Goal: Information Seeking & Learning: Learn about a topic

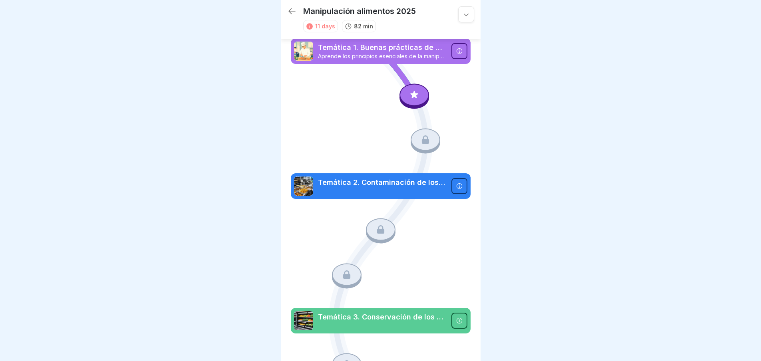
click at [410, 100] on div at bounding box center [415, 95] width 30 height 22
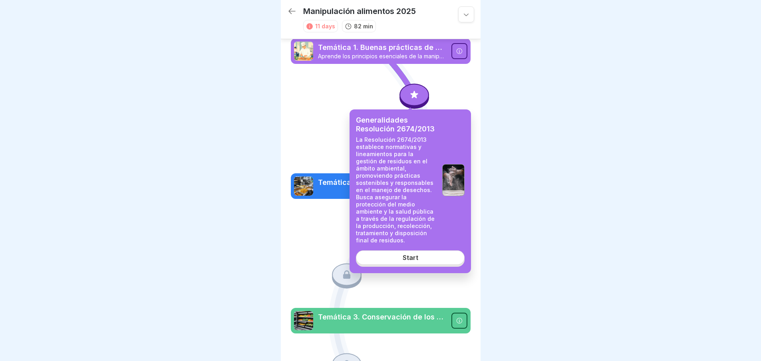
click at [416, 244] on div "Generalidades Resolución 2674/2013 La Resolución 2674/2013 establece normativas…" at bounding box center [410, 191] width 121 height 164
click at [415, 251] on link "Start" at bounding box center [410, 258] width 109 height 14
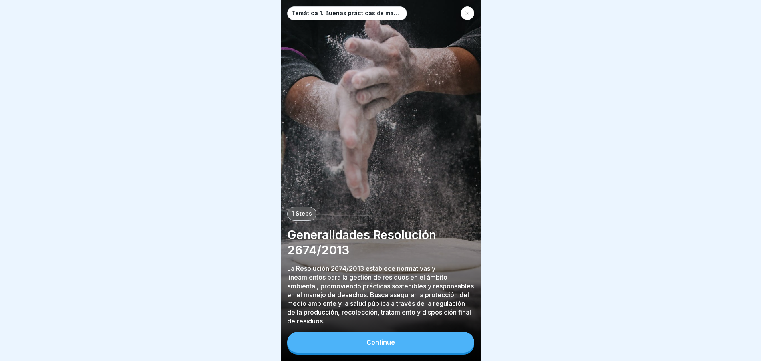
click at [390, 345] on button "Continue" at bounding box center [380, 342] width 187 height 21
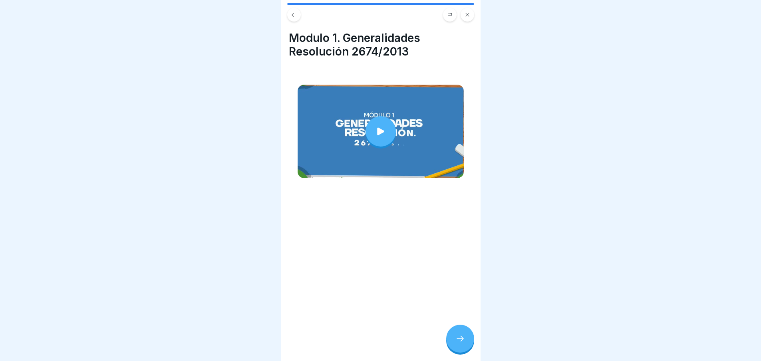
click at [379, 133] on icon at bounding box center [380, 131] width 11 height 11
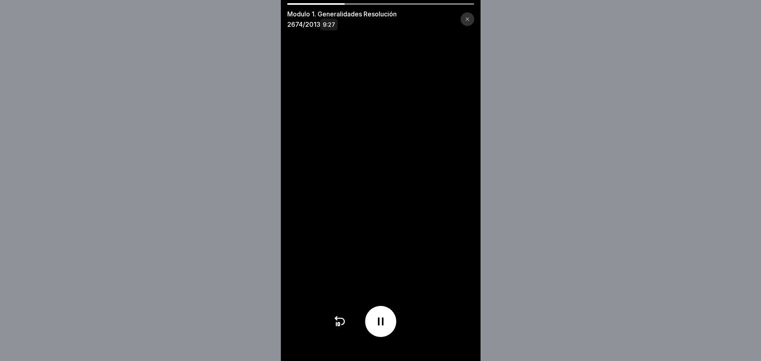
click at [381, 325] on icon at bounding box center [381, 322] width 6 height 8
click at [373, 323] on div at bounding box center [380, 321] width 31 height 31
click at [379, 328] on icon at bounding box center [380, 321] width 13 height 13
click at [382, 326] on icon at bounding box center [381, 321] width 8 height 9
click at [383, 328] on icon at bounding box center [380, 321] width 13 height 13
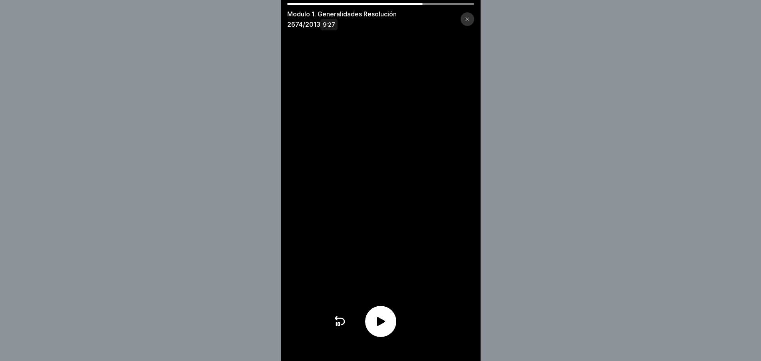
click at [384, 326] on icon at bounding box center [381, 321] width 8 height 9
click at [384, 328] on icon at bounding box center [380, 321] width 13 height 13
click at [384, 326] on icon at bounding box center [381, 321] width 8 height 9
click at [384, 328] on icon at bounding box center [380, 321] width 13 height 13
click at [384, 326] on icon at bounding box center [381, 321] width 8 height 9
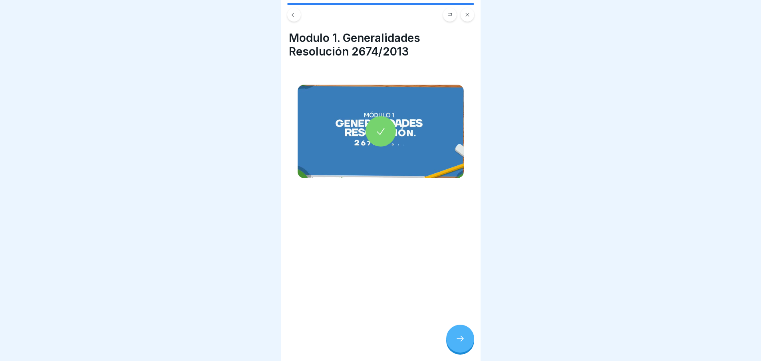
click at [466, 339] on div at bounding box center [460, 339] width 28 height 28
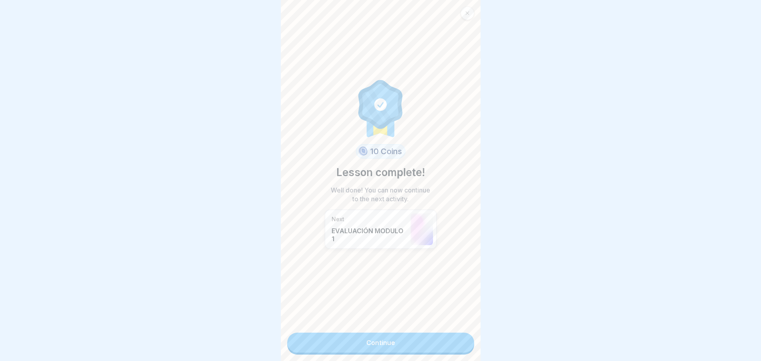
click at [367, 234] on p "EVALUACIÓN MODULO 1" at bounding box center [369, 235] width 75 height 16
click at [380, 345] on link "Continue" at bounding box center [380, 343] width 187 height 20
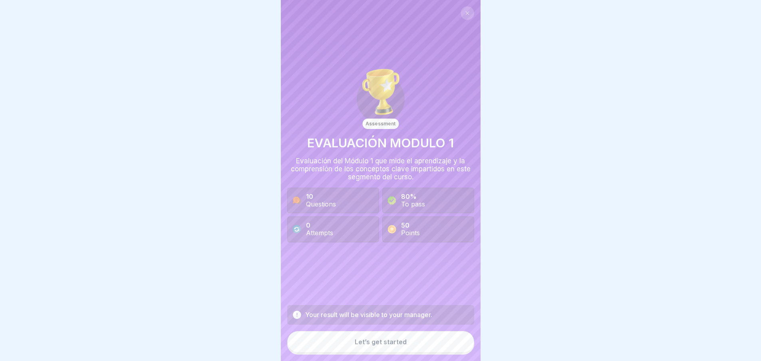
click at [375, 353] on button "Let’s get started" at bounding box center [380, 342] width 187 height 22
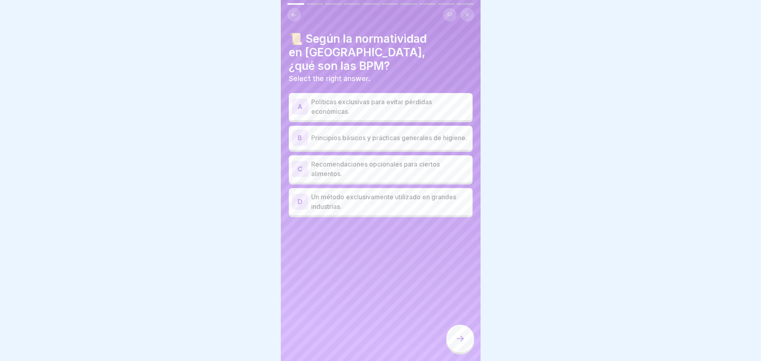
click at [370, 133] on p "Principios básicos y prácticas generales de higiene." at bounding box center [390, 138] width 158 height 10
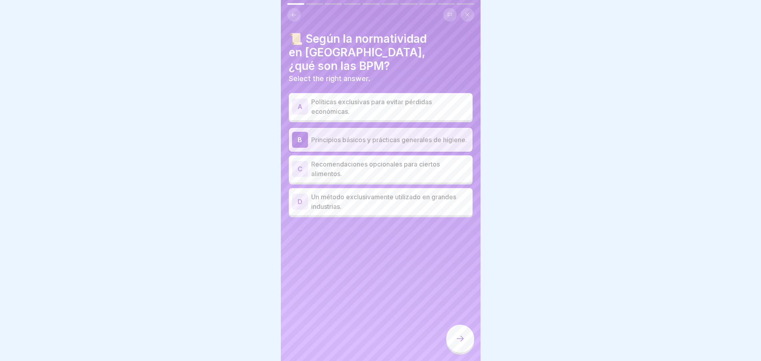
click at [462, 344] on icon at bounding box center [460, 339] width 10 height 10
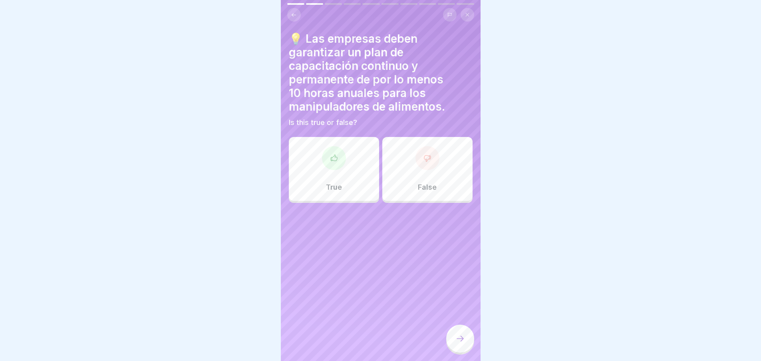
click at [362, 163] on div "True" at bounding box center [334, 169] width 90 height 64
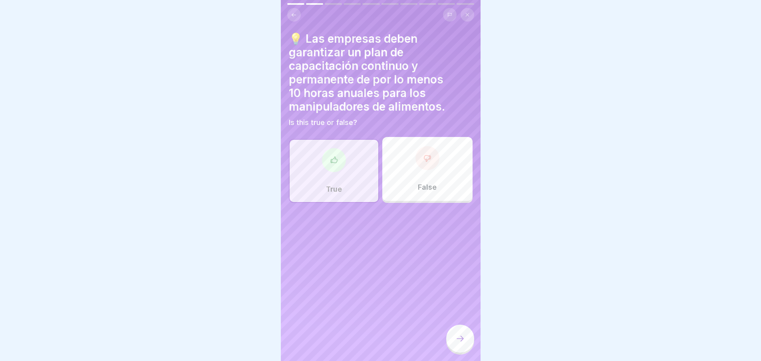
click at [328, 165] on div at bounding box center [334, 160] width 24 height 24
click at [332, 156] on icon at bounding box center [334, 160] width 8 height 8
click at [342, 167] on div "True" at bounding box center [334, 171] width 90 height 64
click at [460, 344] on icon at bounding box center [460, 339] width 10 height 10
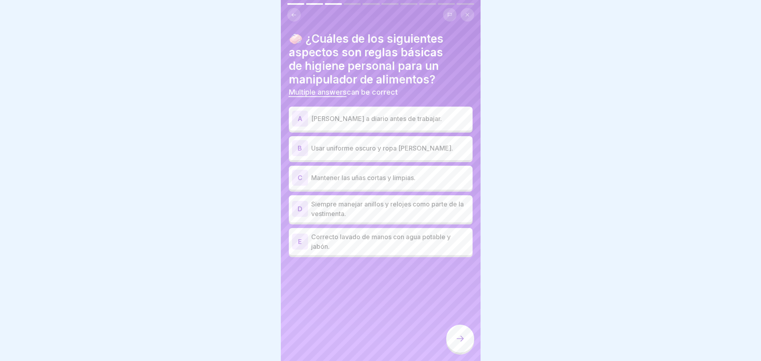
click at [340, 116] on p "[PERSON_NAME] a diario antes de trabajar." at bounding box center [390, 119] width 158 height 10
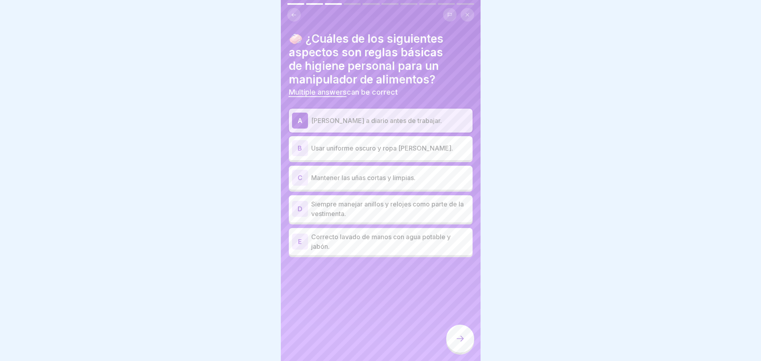
click at [331, 180] on p "Mantener las uñas cortas y limpias." at bounding box center [390, 178] width 158 height 10
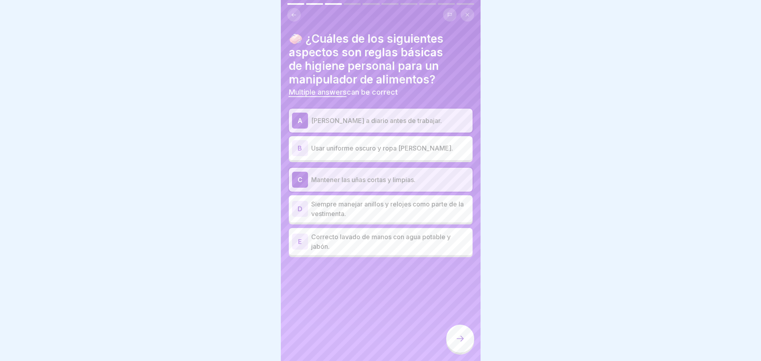
click at [322, 245] on p "Correcto lavado de manos con agua potable y jabón." at bounding box center [390, 241] width 158 height 19
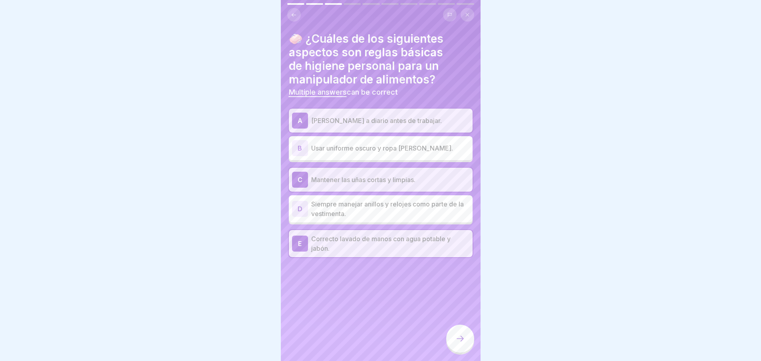
click at [322, 245] on p "Correcto lavado de manos con agua potable y jabón." at bounding box center [390, 243] width 158 height 19
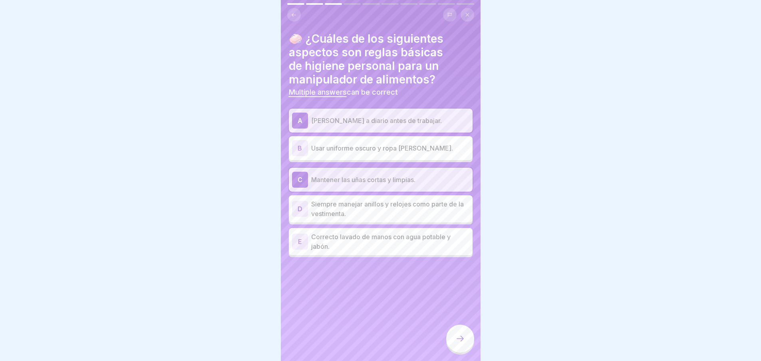
click at [368, 262] on div "🧼 ¿Cuáles de los siguientes aspectos son reglas básicas de higiene personal par…" at bounding box center [381, 180] width 200 height 361
click at [352, 288] on div "🧼 ¿Cuáles de los siguientes aspectos son reglas básicas de higiene personal par…" at bounding box center [381, 180] width 200 height 361
click at [345, 238] on p "Correcto lavado de manos con agua potable y jabón." at bounding box center [390, 241] width 158 height 19
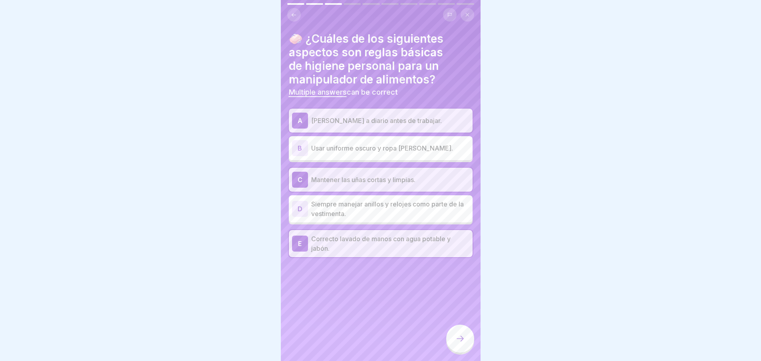
click at [459, 344] on icon at bounding box center [460, 339] width 10 height 10
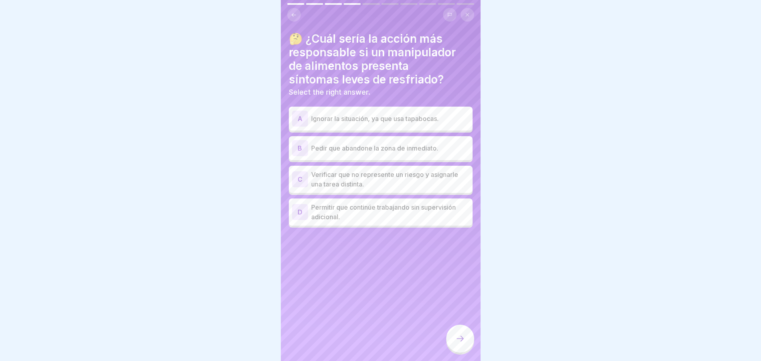
click at [370, 146] on p "Pedir que abandone la zona de inmediato." at bounding box center [390, 148] width 158 height 10
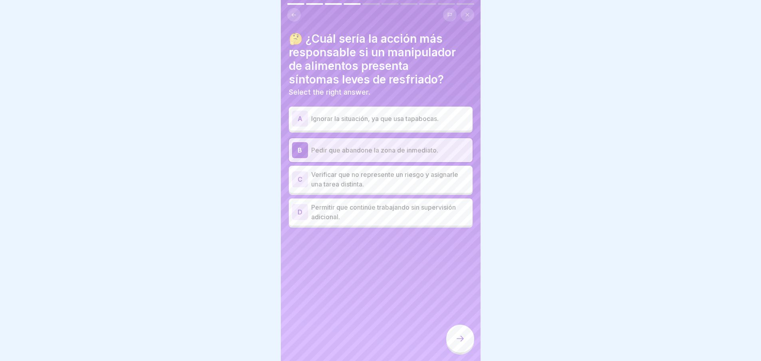
click at [464, 341] on icon at bounding box center [460, 339] width 10 height 10
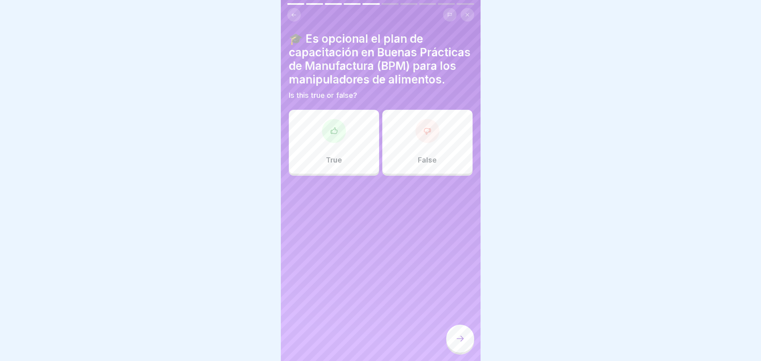
click at [424, 135] on icon at bounding box center [428, 131] width 8 height 8
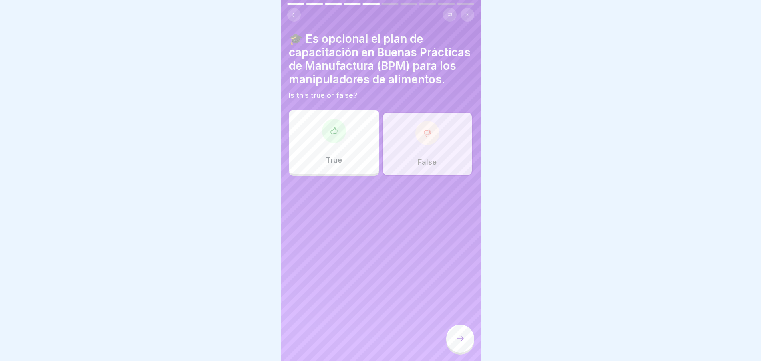
click at [457, 344] on icon at bounding box center [460, 339] width 10 height 10
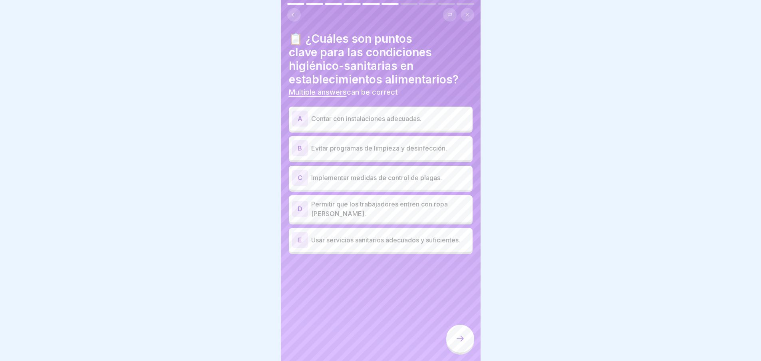
click at [345, 125] on div "A Contar con instalaciones adecuadas." at bounding box center [380, 119] width 177 height 16
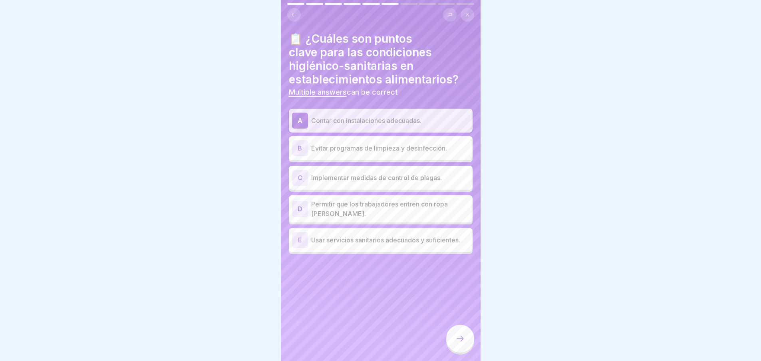
click at [340, 181] on p "Implementar medidas de control de plagas." at bounding box center [390, 178] width 158 height 10
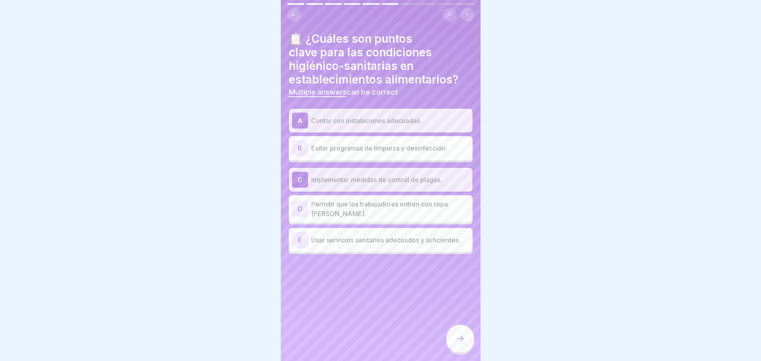
click at [331, 241] on p "Usar servicios sanitarios adecuados y suficientes." at bounding box center [390, 240] width 158 height 10
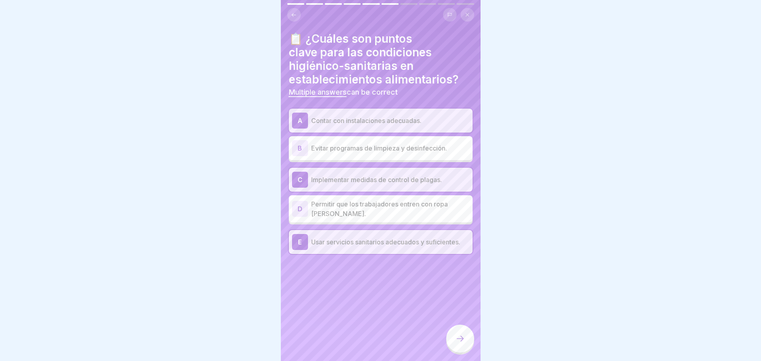
click at [454, 343] on div at bounding box center [460, 339] width 28 height 28
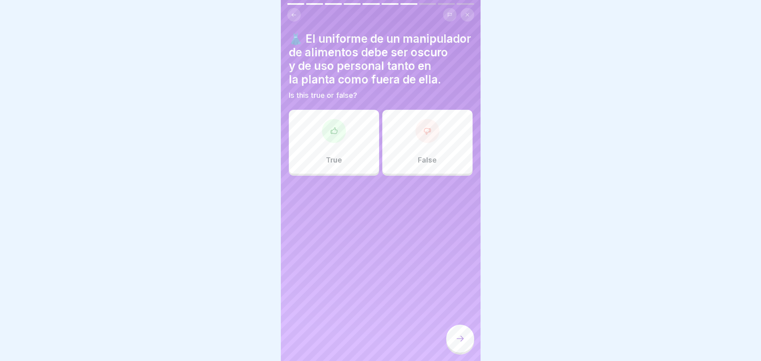
click at [418, 143] on div at bounding box center [428, 131] width 24 height 24
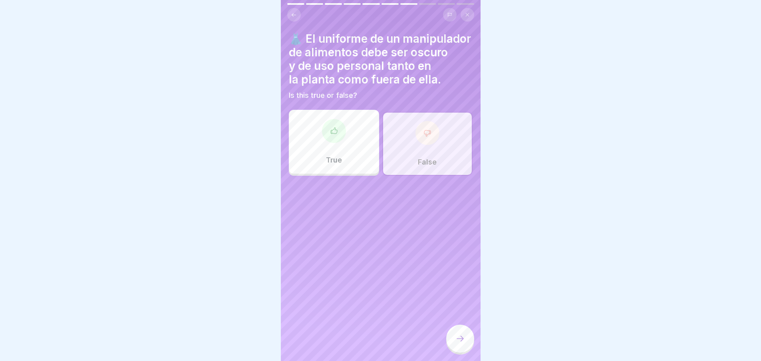
click at [460, 350] on div at bounding box center [460, 339] width 28 height 28
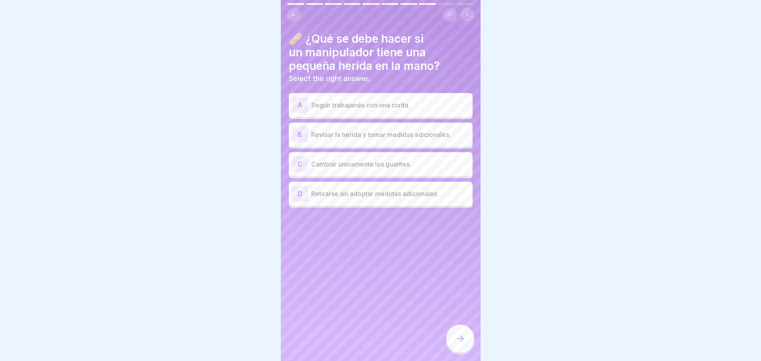
click at [394, 188] on div "D Retirarse sin adoptar medidas adicionales." at bounding box center [380, 194] width 177 height 16
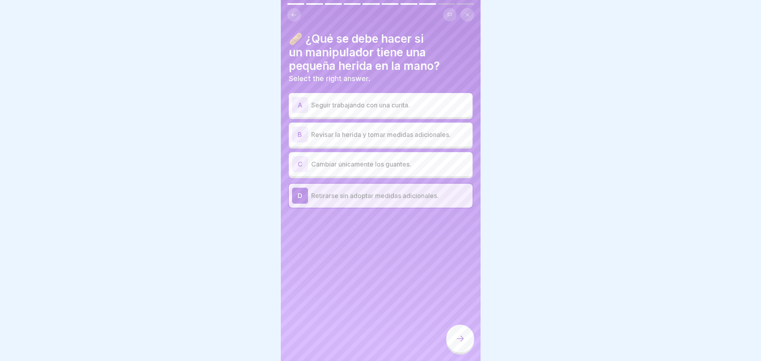
click at [454, 342] on div at bounding box center [460, 339] width 28 height 28
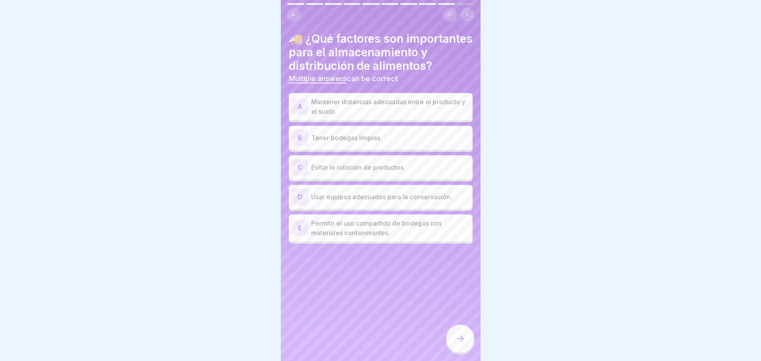
click at [377, 116] on p "Mantener distancias adecuadas entre el producto y el suelo." at bounding box center [390, 106] width 158 height 19
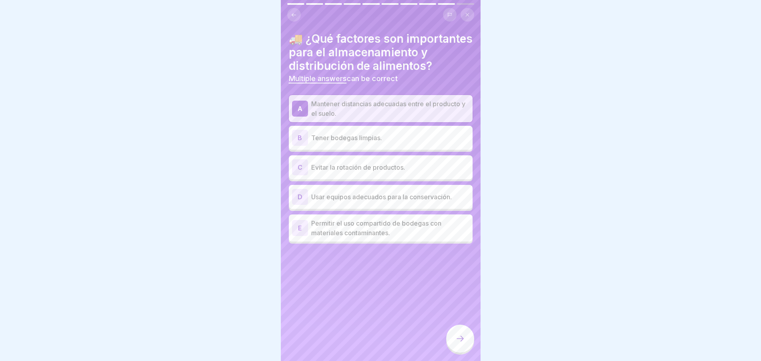
click at [367, 143] on p "Tener bodegas limpias." at bounding box center [390, 138] width 158 height 10
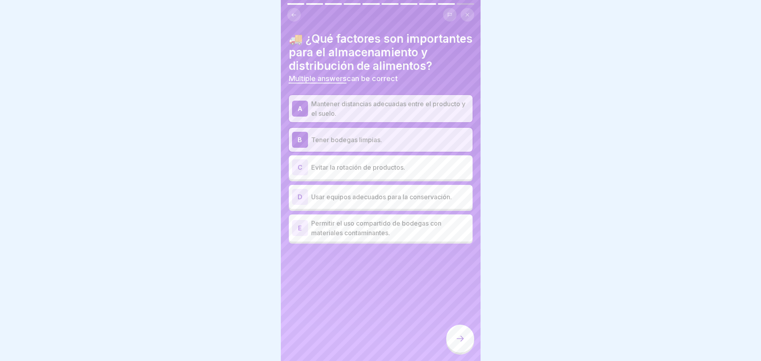
click at [349, 202] on p "Usar equipos adecuados para la conservación." at bounding box center [390, 197] width 158 height 10
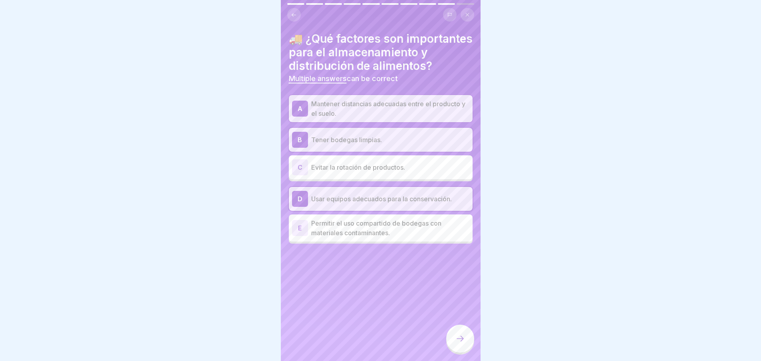
click at [464, 344] on icon at bounding box center [460, 339] width 10 height 10
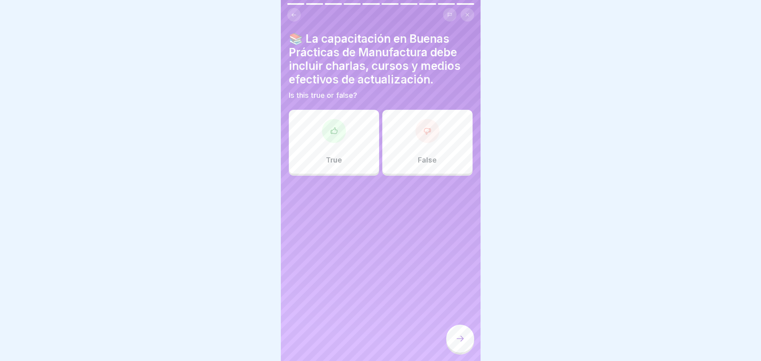
click at [330, 139] on div at bounding box center [334, 131] width 24 height 24
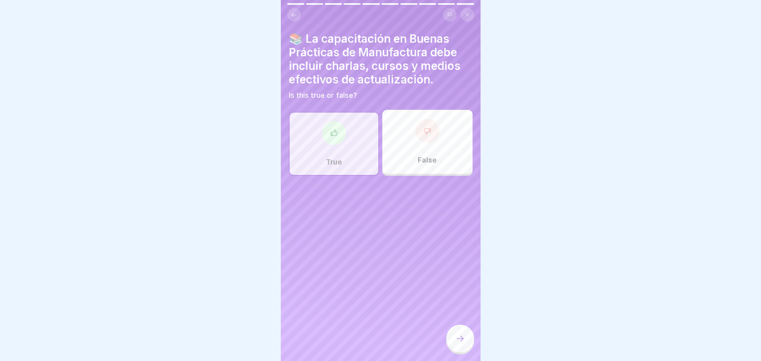
click at [463, 352] on div at bounding box center [460, 339] width 28 height 28
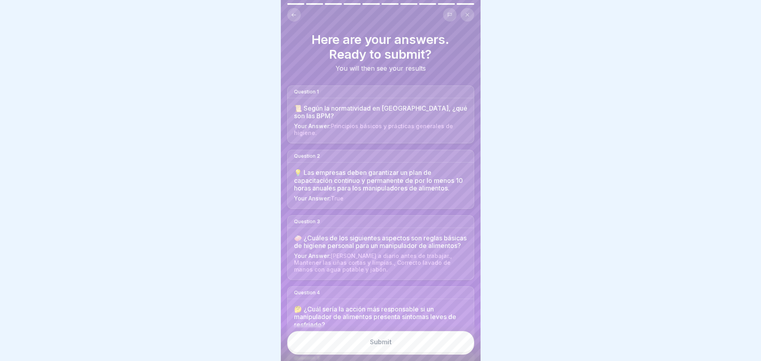
click at [483, 115] on body "Assessment EVALUACIÓN MODULO 1 Evaluación del Módulo 1 que mide el aprendizaje …" at bounding box center [380, 180] width 761 height 361
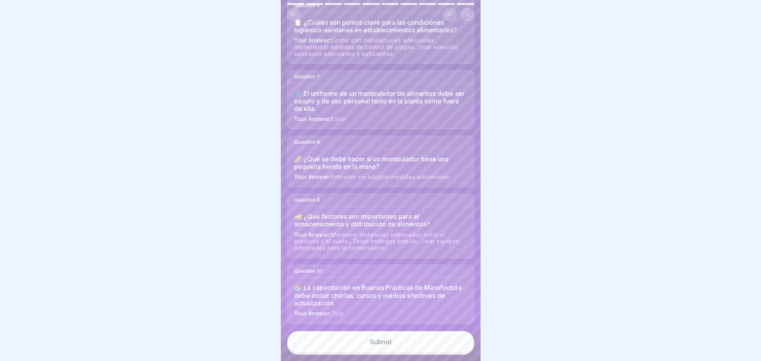
scroll to position [421, 0]
click at [381, 346] on font "Entregar" at bounding box center [381, 342] width 28 height 8
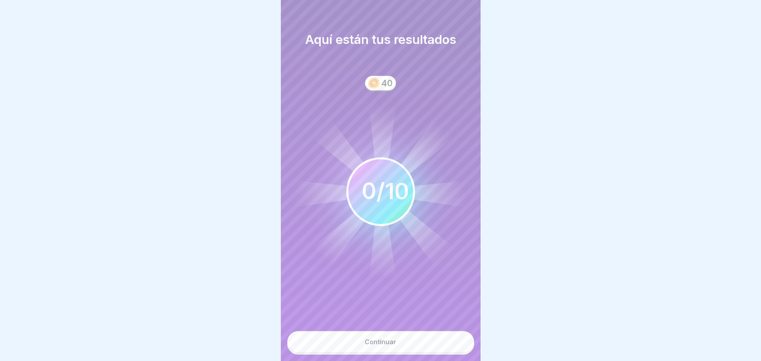
click at [377, 88] on 400 at bounding box center [374, 83] width 10 height 10
click at [376, 352] on button "Continuar" at bounding box center [380, 342] width 187 height 22
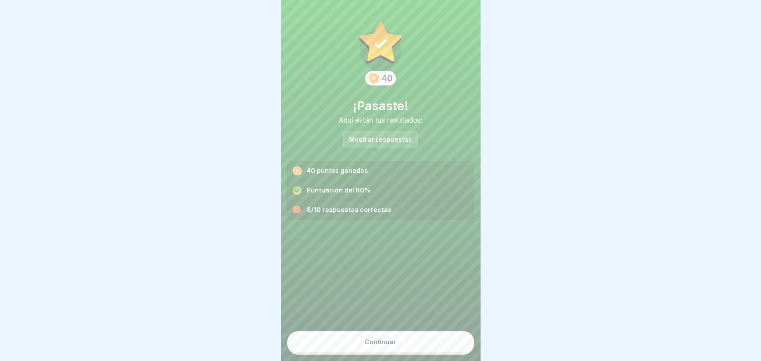
click at [367, 144] on div "Mostrar respuestas" at bounding box center [380, 139] width 75 height 17
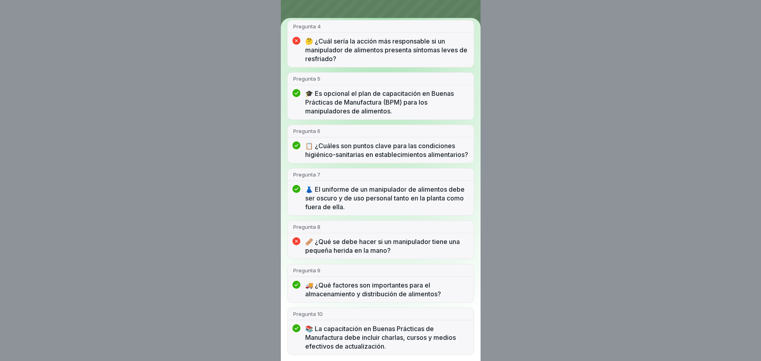
scroll to position [248, 0]
click at [355, 254] on font "🩹 ¿Qué se debe hacer si un manipulador tiene una pequeña herida en la mano?" at bounding box center [382, 245] width 155 height 17
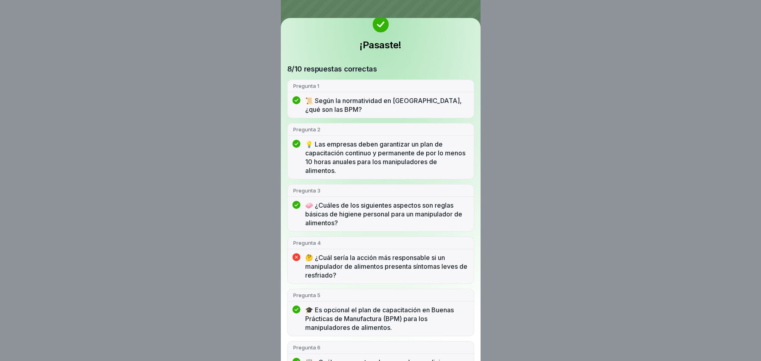
scroll to position [0, 0]
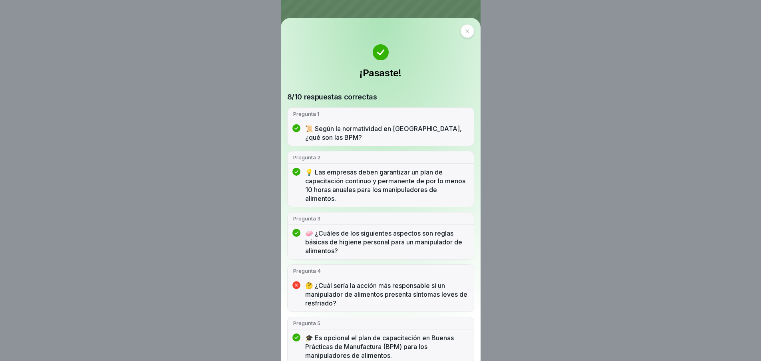
click at [468, 36] on div at bounding box center [468, 31] width 14 height 14
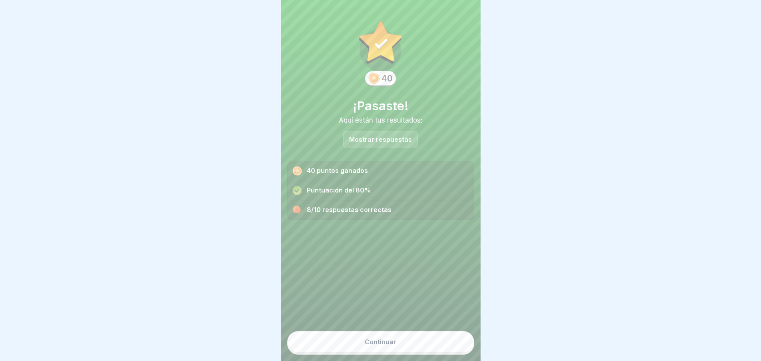
click at [380, 346] on font "Continuar" at bounding box center [381, 342] width 32 height 8
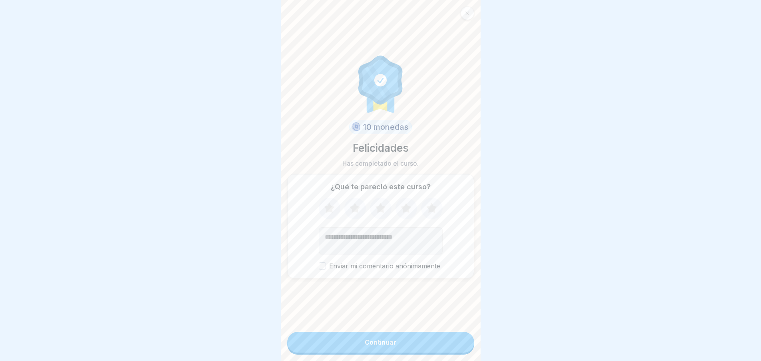
click at [330, 278] on div "¿Qué te pareció este curso? Enviar mi comentario anónimamente" at bounding box center [380, 226] width 187 height 104
click at [394, 348] on button "Continuar" at bounding box center [380, 342] width 187 height 21
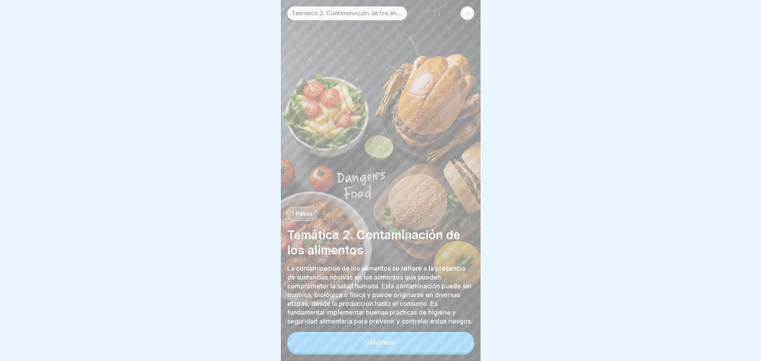
click at [398, 353] on button "Continuar" at bounding box center [380, 342] width 187 height 21
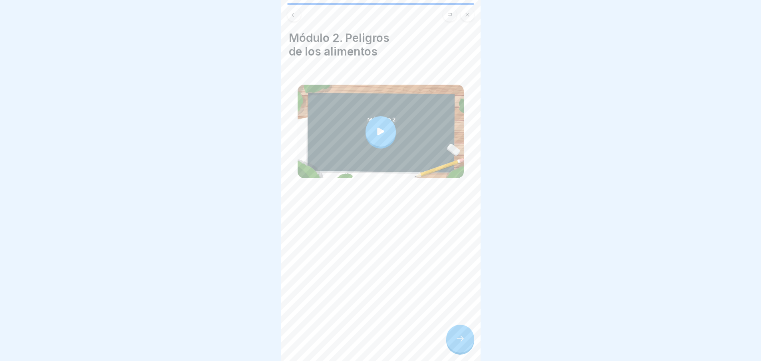
click at [382, 133] on icon at bounding box center [380, 131] width 11 height 11
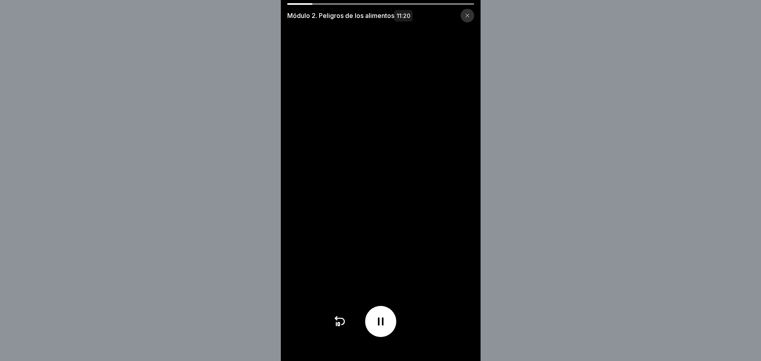
click at [340, 326] on icon at bounding box center [339, 324] width 2 height 3
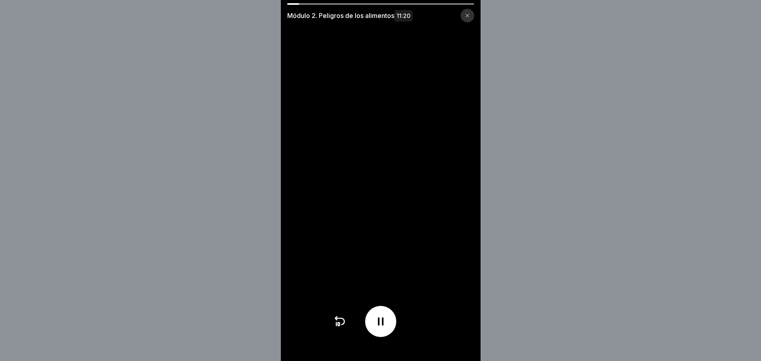
click at [340, 326] on icon at bounding box center [339, 324] width 2 height 3
click at [340, 328] on icon at bounding box center [339, 321] width 13 height 13
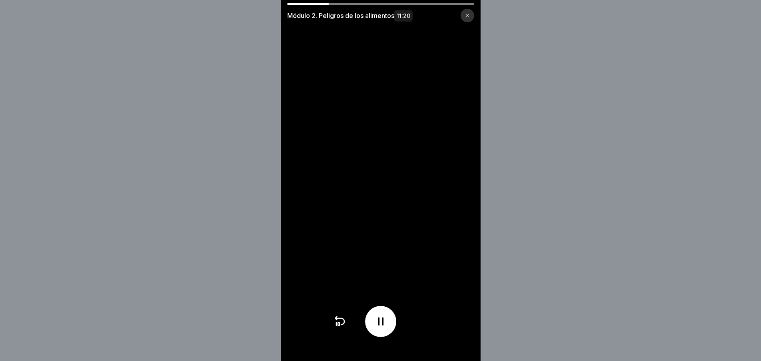
click at [340, 328] on icon at bounding box center [339, 321] width 13 height 13
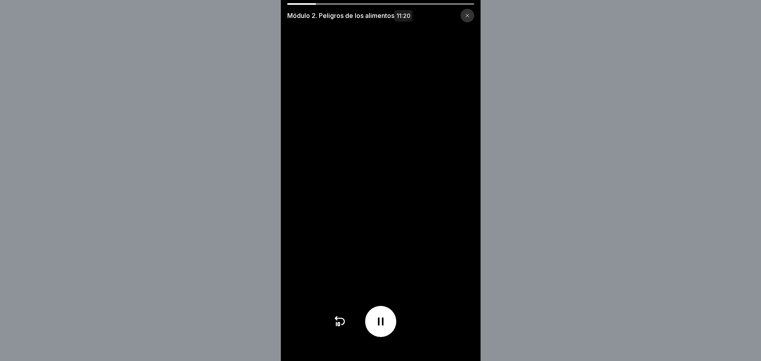
click at [340, 328] on icon at bounding box center [339, 321] width 13 height 13
click at [383, 328] on icon at bounding box center [380, 321] width 13 height 13
click at [384, 328] on icon at bounding box center [380, 321] width 13 height 13
click at [340, 326] on icon at bounding box center [339, 324] width 2 height 3
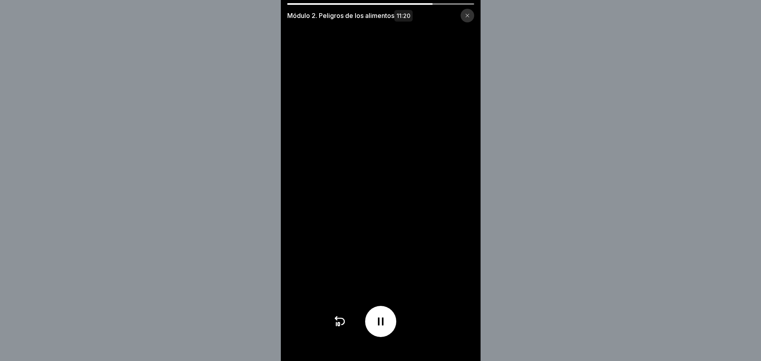
click at [340, 326] on icon at bounding box center [339, 324] width 2 height 3
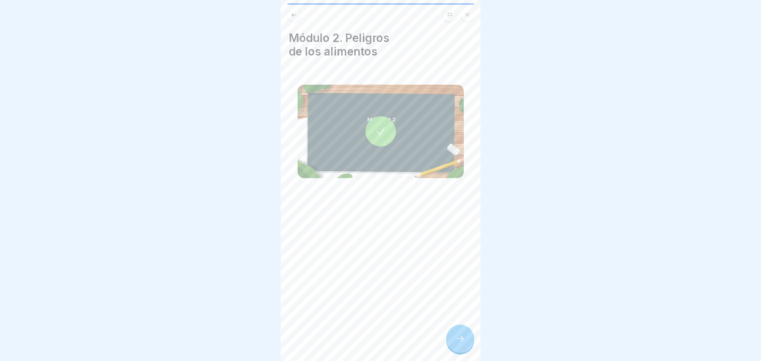
click at [454, 340] on div at bounding box center [460, 339] width 28 height 28
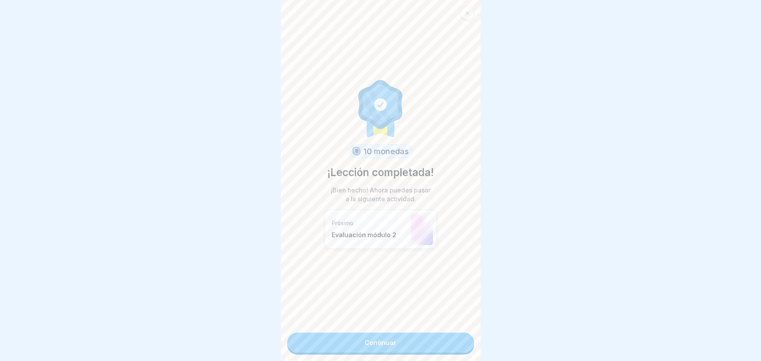
click at [380, 343] on font "Continuar" at bounding box center [381, 343] width 32 height 8
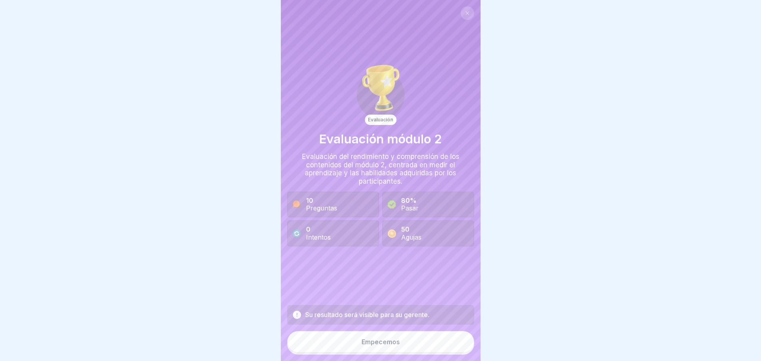
click at [387, 346] on font "Empecemos" at bounding box center [381, 342] width 38 height 8
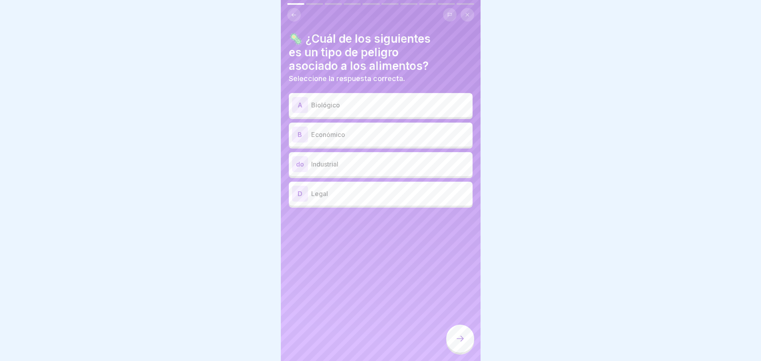
click at [353, 102] on p "Biológico" at bounding box center [390, 105] width 158 height 10
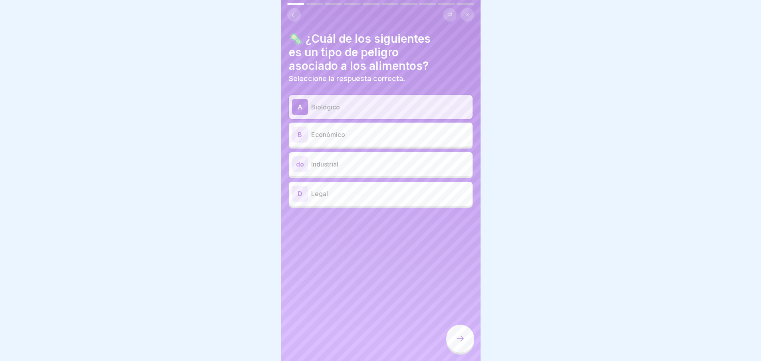
click at [461, 344] on icon at bounding box center [460, 339] width 10 height 10
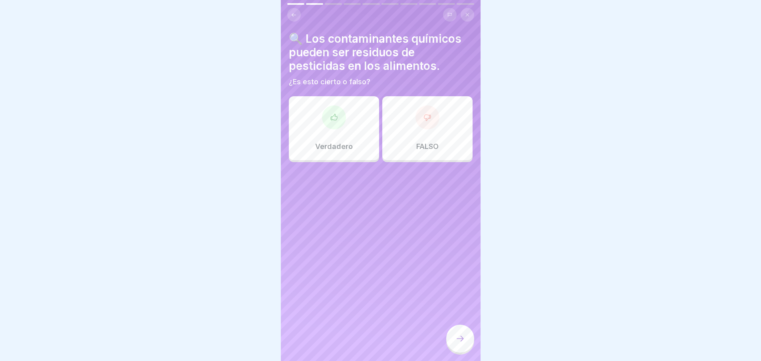
click at [322, 126] on div "Verdadero" at bounding box center [334, 128] width 90 height 64
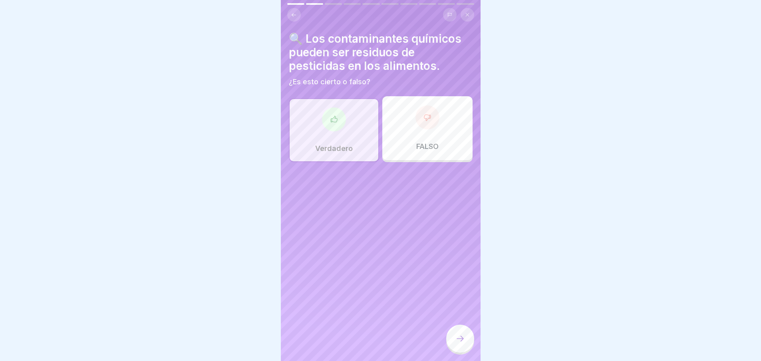
click at [454, 348] on div at bounding box center [460, 339] width 28 height 28
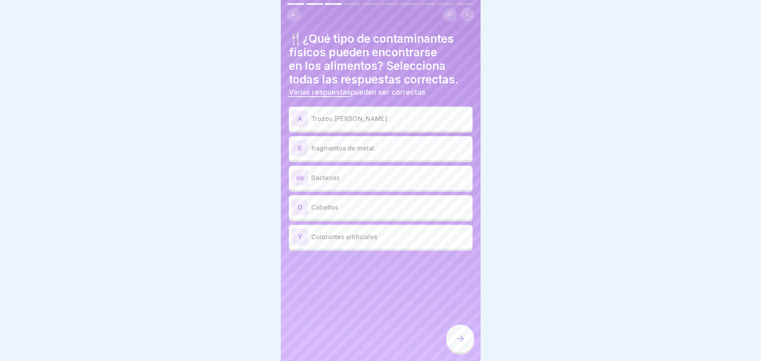
click at [342, 117] on p "Trozos [PERSON_NAME]" at bounding box center [390, 119] width 158 height 10
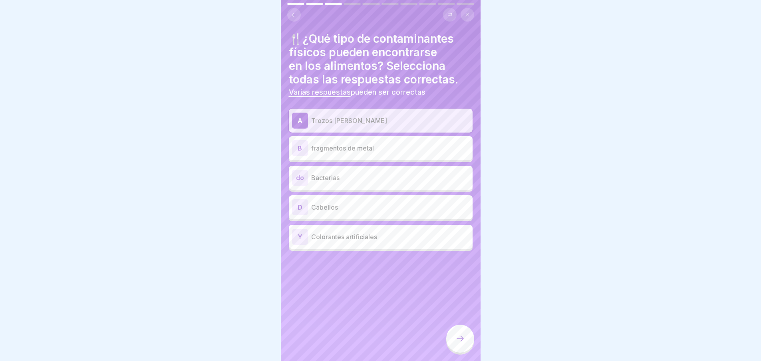
click at [342, 142] on div "B fragmentos de metal" at bounding box center [380, 148] width 177 height 16
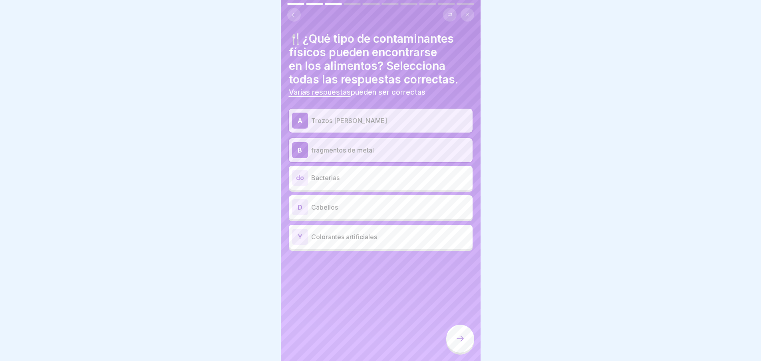
click at [336, 211] on p "Cabellos" at bounding box center [390, 208] width 158 height 10
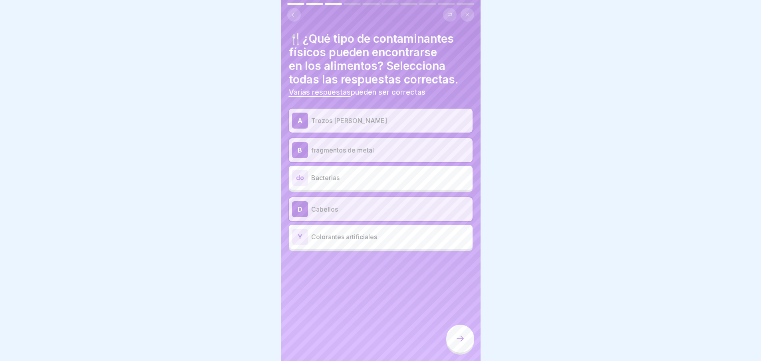
click at [457, 344] on icon at bounding box center [460, 339] width 10 height 10
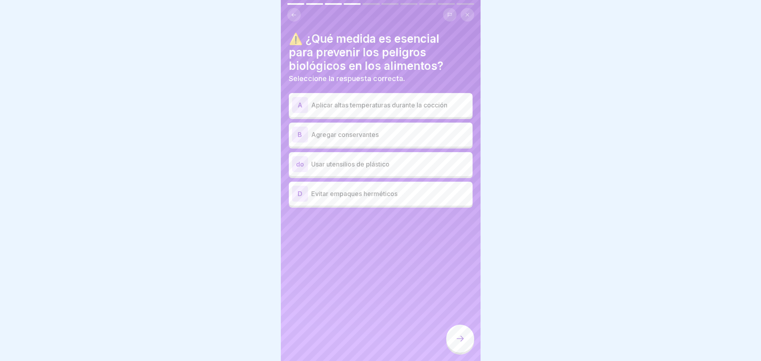
click at [369, 197] on p "Evitar empaques herméticos" at bounding box center [390, 194] width 158 height 10
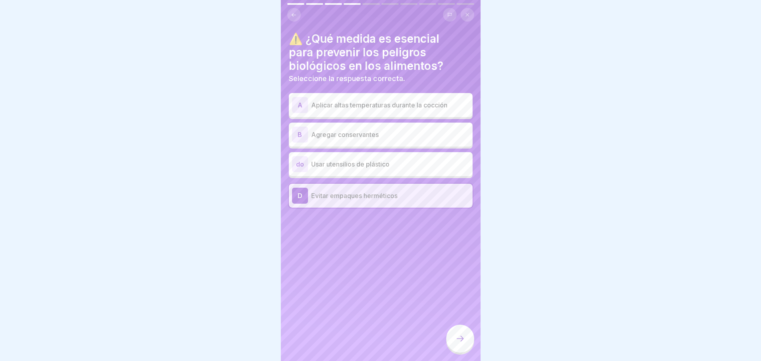
click at [350, 155] on div "do Usar utensilios de plástico" at bounding box center [381, 164] width 184 height 24
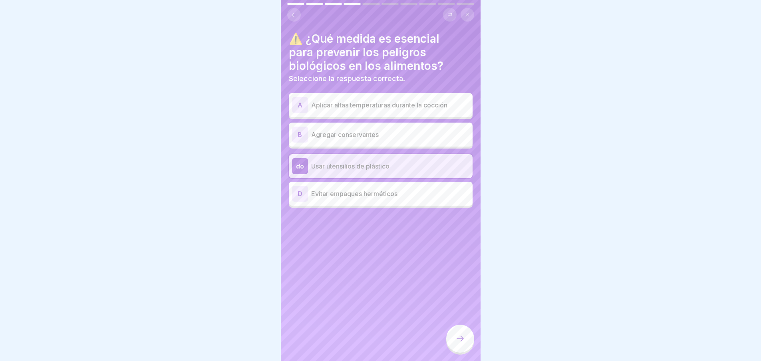
click at [348, 135] on p "Agregar conservantes" at bounding box center [390, 135] width 158 height 10
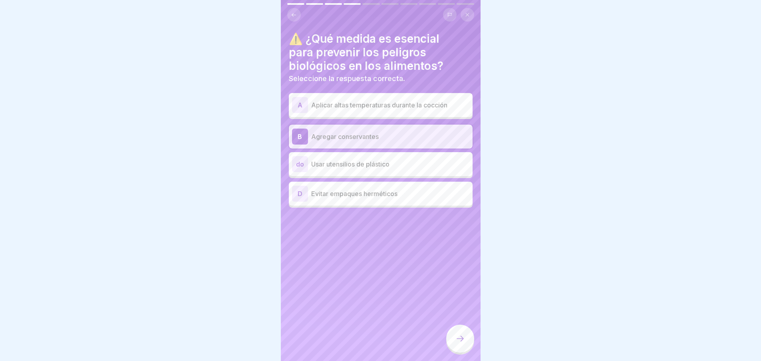
click at [348, 112] on div "A Aplicar altas temperaturas durante la cocción" at bounding box center [380, 105] width 177 height 16
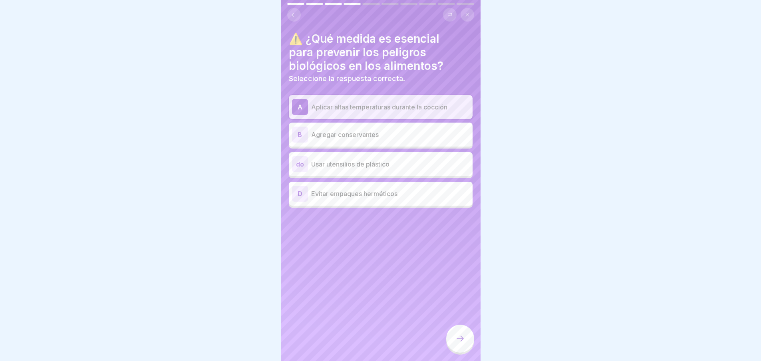
click at [346, 201] on div "D [PERSON_NAME] empaques herméticos" at bounding box center [380, 194] width 177 height 16
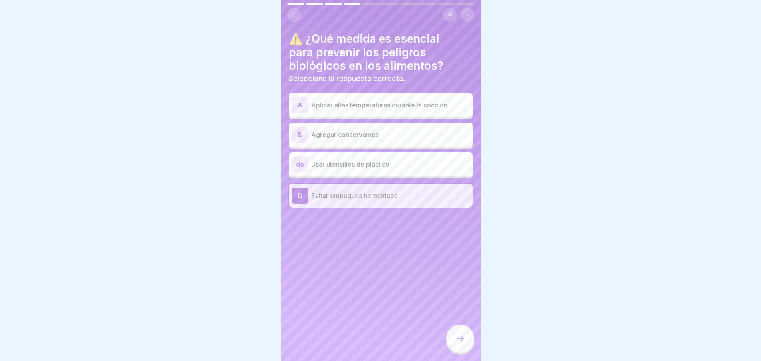
click at [360, 109] on p "Aplicar altas temperaturas durante la cocción" at bounding box center [390, 105] width 158 height 10
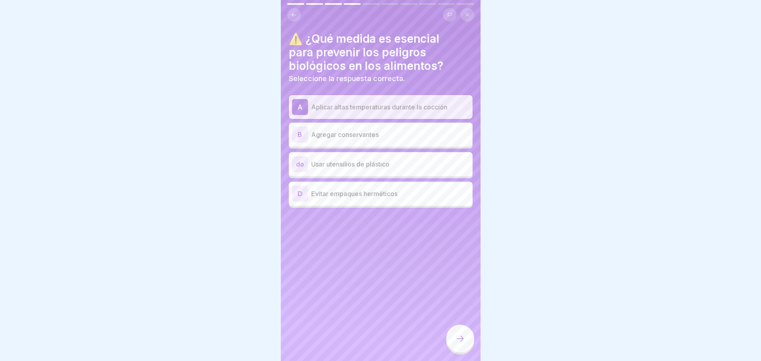
click at [451, 343] on div at bounding box center [460, 339] width 28 height 28
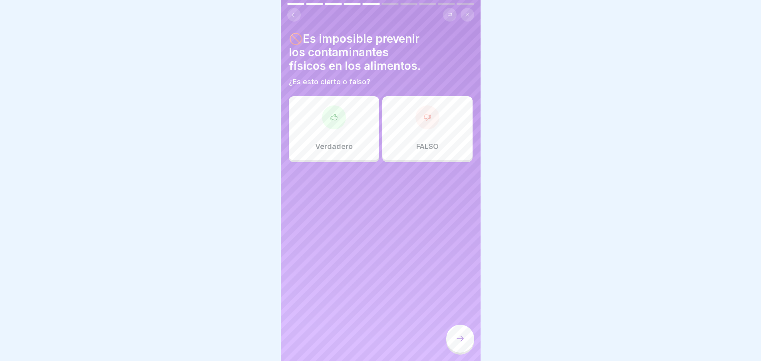
click at [424, 137] on div "FALSO" at bounding box center [427, 128] width 90 height 64
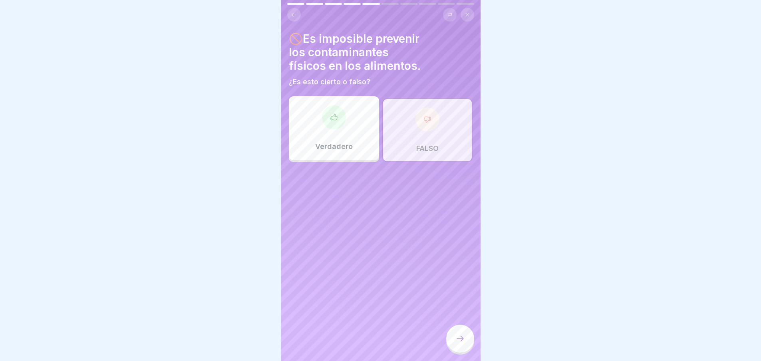
click at [457, 343] on icon at bounding box center [460, 339] width 10 height 10
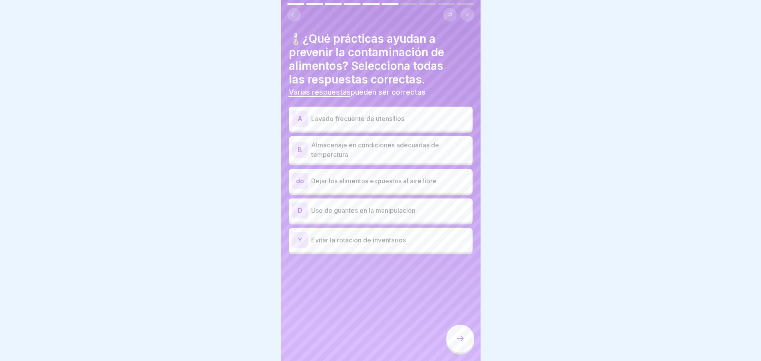
click at [348, 118] on p "Lavado frecuente de utensilios" at bounding box center [390, 119] width 158 height 10
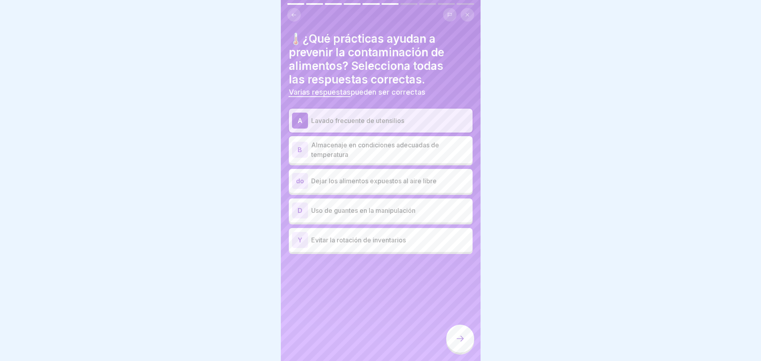
click at [353, 147] on p "Almacenaje en condiciones adecuadas de temperatura" at bounding box center [390, 149] width 158 height 19
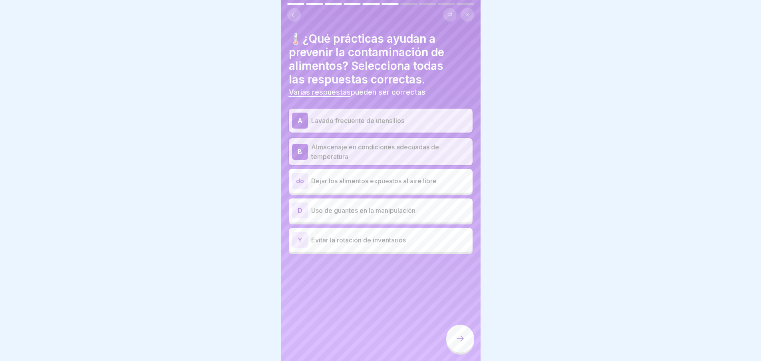
click at [345, 200] on div "D Uso de guantes en la manipulación" at bounding box center [381, 211] width 184 height 24
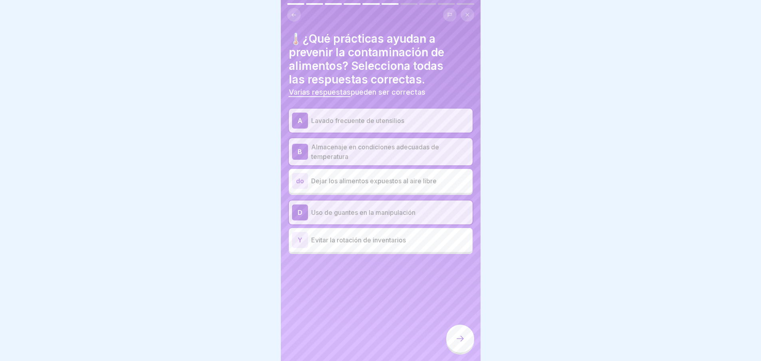
click at [467, 345] on div at bounding box center [460, 339] width 28 height 28
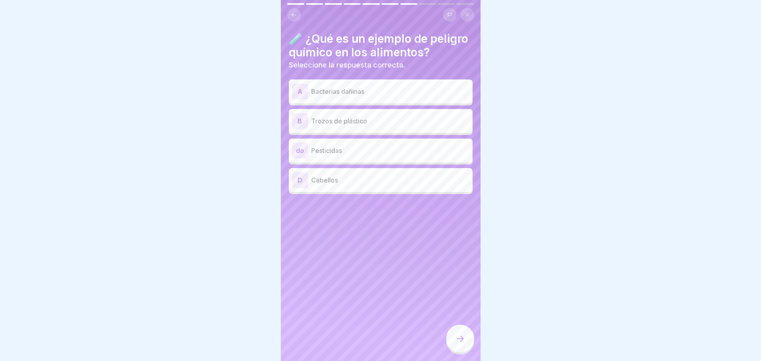
click at [332, 163] on div "do Pesticidas" at bounding box center [381, 151] width 184 height 24
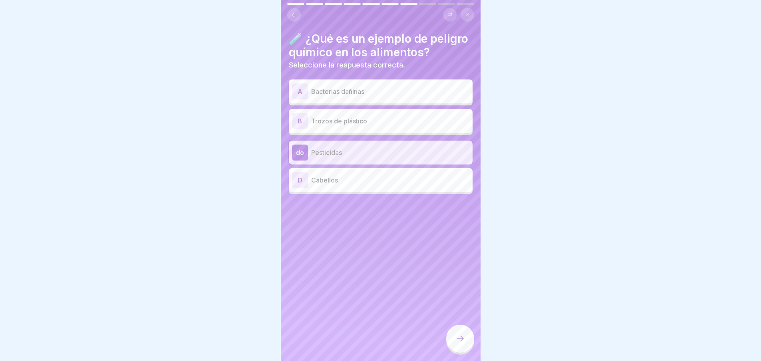
click at [334, 126] on p "Trozos de plástico" at bounding box center [390, 121] width 158 height 10
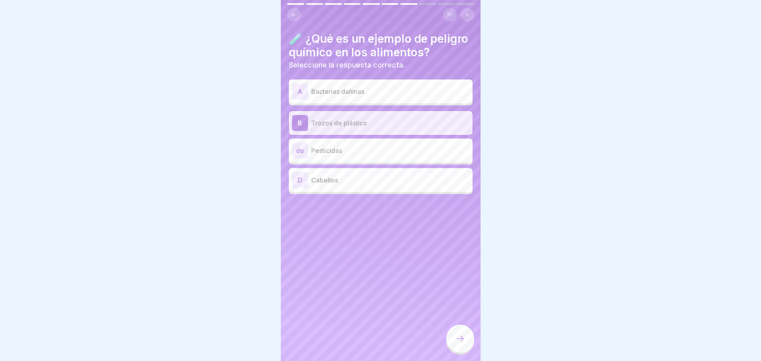
click at [330, 155] on p "Pesticidas" at bounding box center [390, 151] width 158 height 10
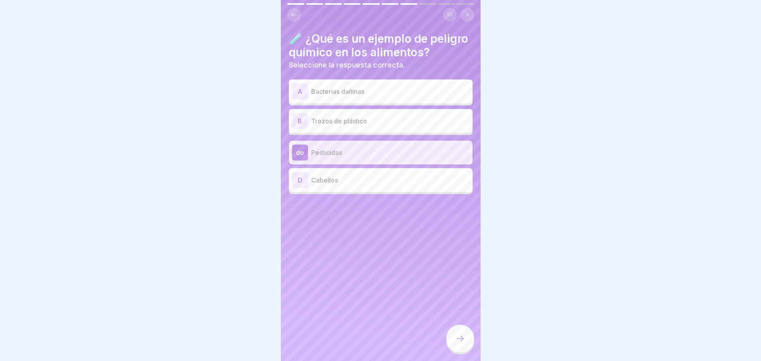
click at [461, 353] on div at bounding box center [460, 339] width 28 height 28
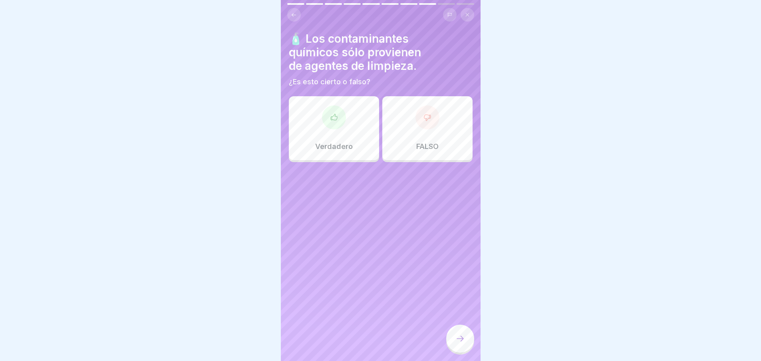
click at [403, 103] on div "FALSO" at bounding box center [427, 128] width 90 height 64
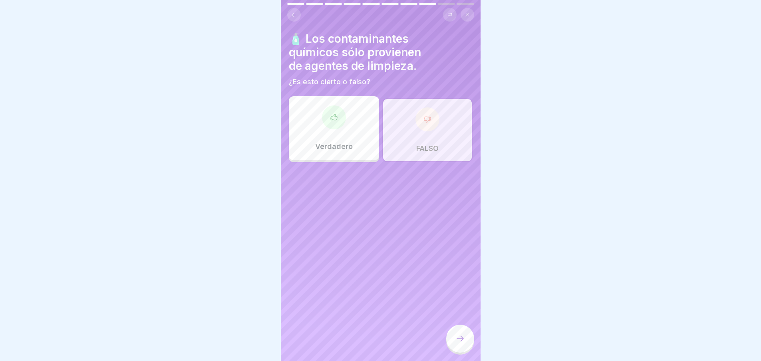
click at [459, 344] on icon at bounding box center [460, 339] width 10 height 10
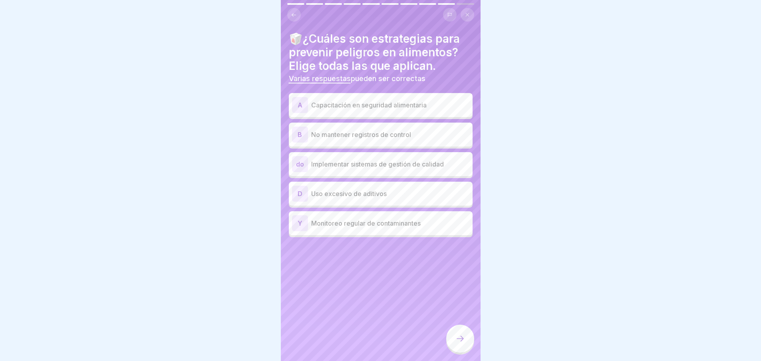
click at [372, 101] on p "Capacitación en seguridad alimentaria" at bounding box center [390, 105] width 158 height 10
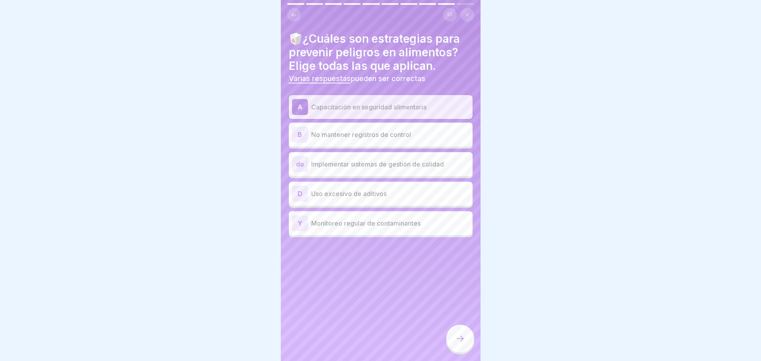
click at [368, 166] on p "Implementar sistemas de gestión de calidad" at bounding box center [390, 164] width 158 height 10
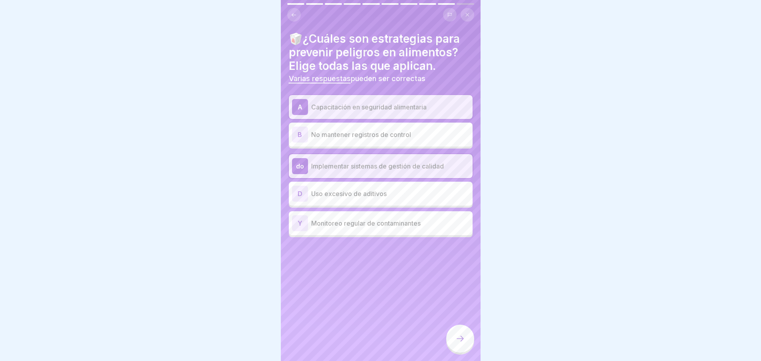
click at [401, 228] on div "Y Monitoreo regular de contaminantes" at bounding box center [380, 223] width 177 height 16
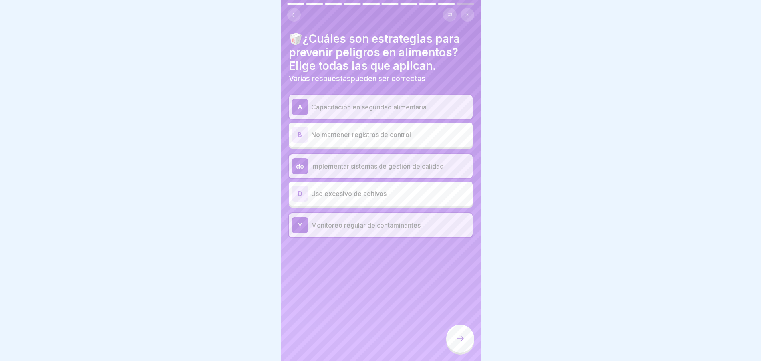
click at [438, 329] on div "🥡¿Cuáles son estrategias para prevenir peligros en alimentos? Elige todas las q…" at bounding box center [381, 180] width 200 height 361
click at [460, 340] on div at bounding box center [460, 339] width 28 height 28
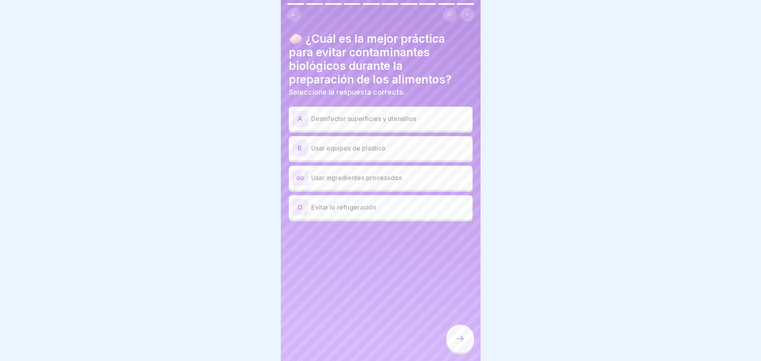
click at [342, 117] on p "Desinfectar superficies y utensilios" at bounding box center [390, 119] width 158 height 10
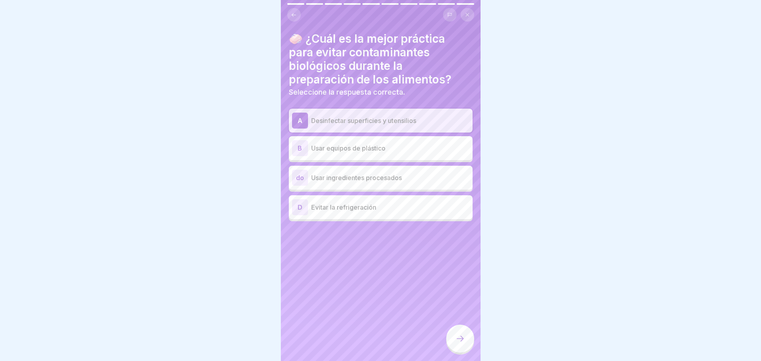
click at [344, 156] on div "B Usar equipos de plástico" at bounding box center [381, 148] width 184 height 24
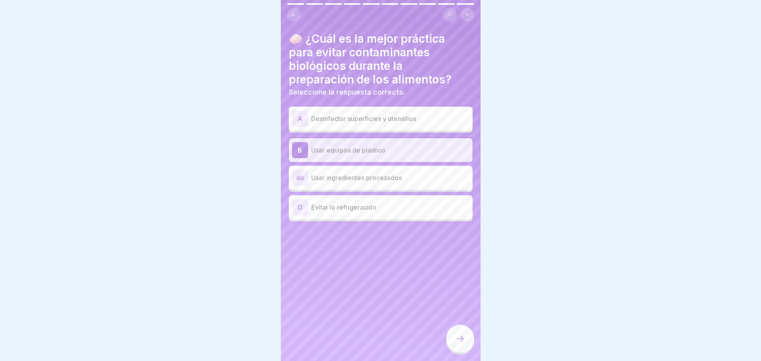
click at [371, 119] on p "Desinfectar superficies y utensilios" at bounding box center [390, 119] width 158 height 10
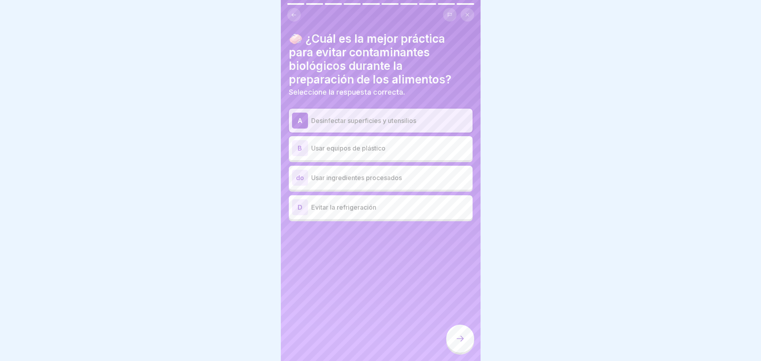
click at [460, 337] on div at bounding box center [460, 339] width 28 height 28
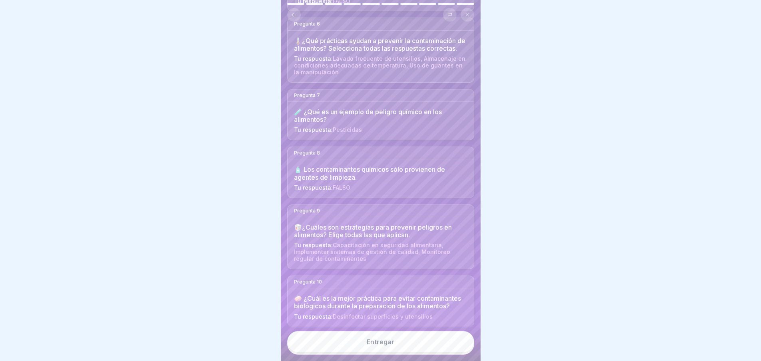
scroll to position [378, 0]
click at [395, 353] on button "Entregar" at bounding box center [380, 342] width 187 height 22
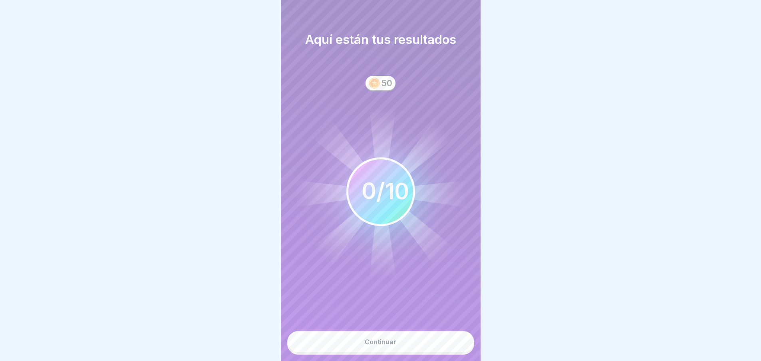
click at [395, 353] on button "Continuar" at bounding box center [380, 342] width 187 height 22
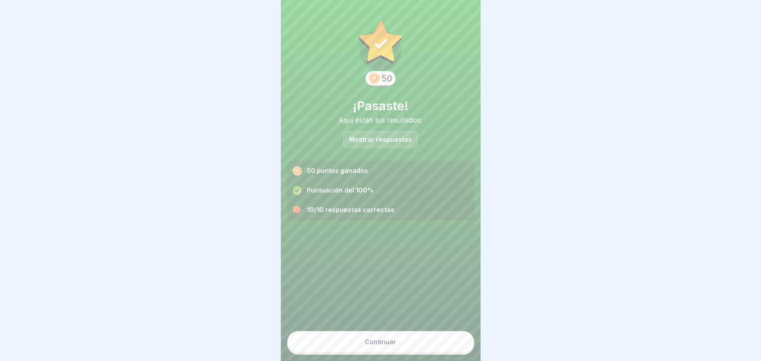
click at [371, 141] on font "Mostrar respuestas" at bounding box center [380, 139] width 63 height 8
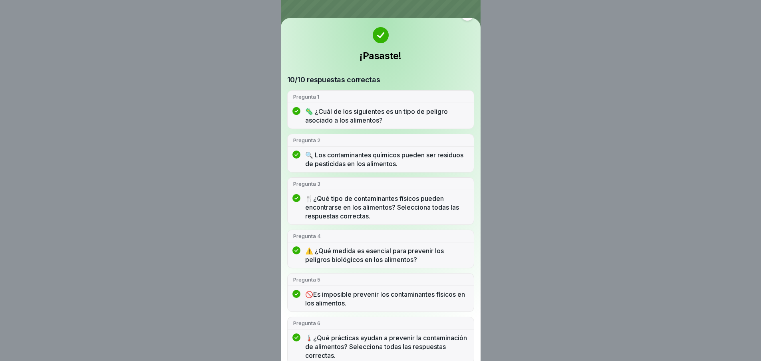
scroll to position [0, 0]
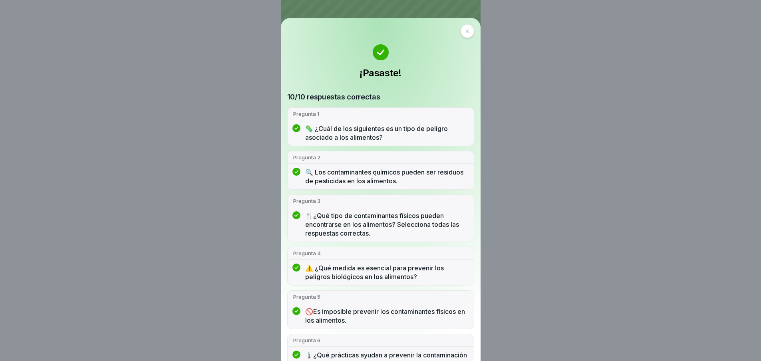
click at [461, 34] on div at bounding box center [468, 31] width 14 height 14
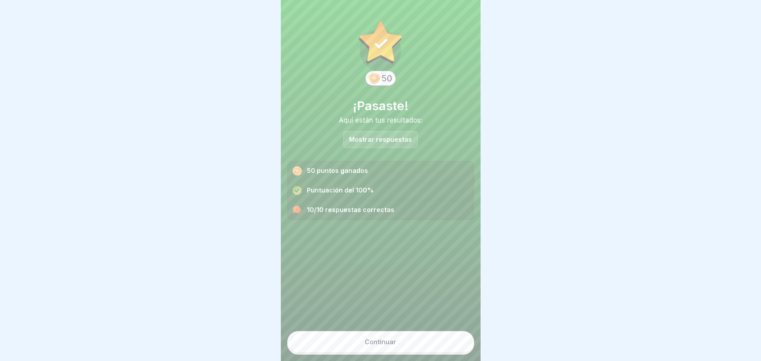
click at [381, 346] on font "Continuar" at bounding box center [381, 342] width 32 height 8
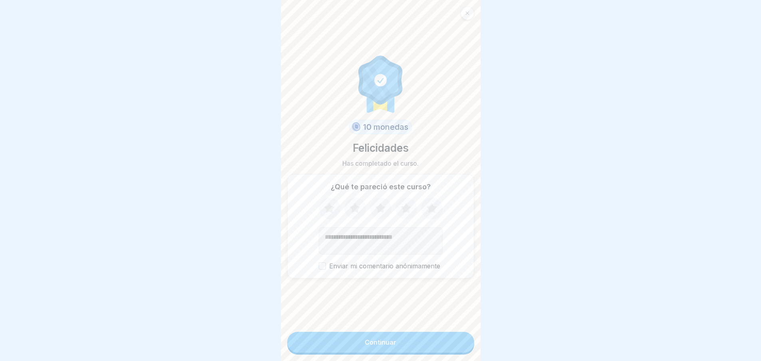
click at [380, 353] on button "Continuar" at bounding box center [380, 342] width 187 height 21
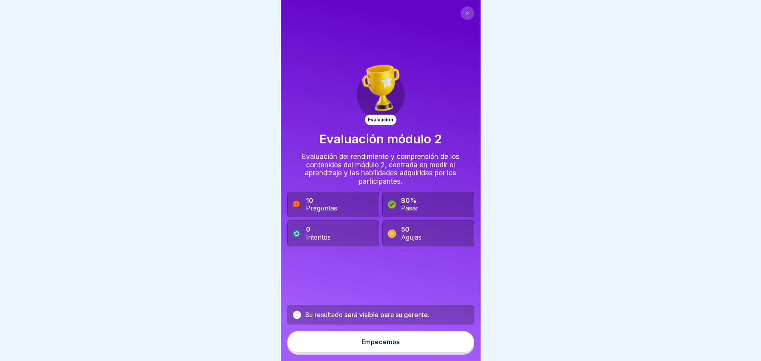
click at [388, 346] on font "Empecemos" at bounding box center [381, 342] width 38 height 8
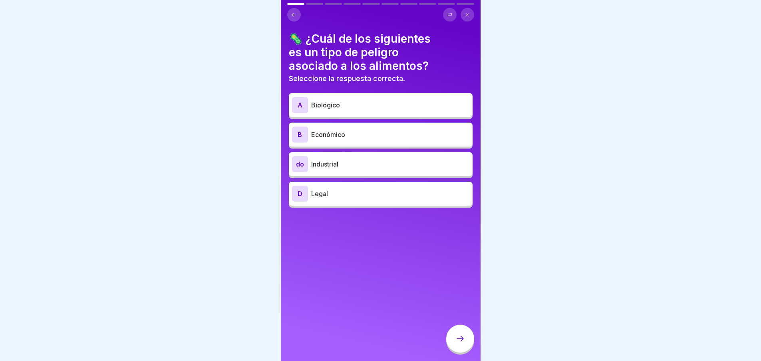
click at [326, 109] on p "Biológico" at bounding box center [390, 105] width 158 height 10
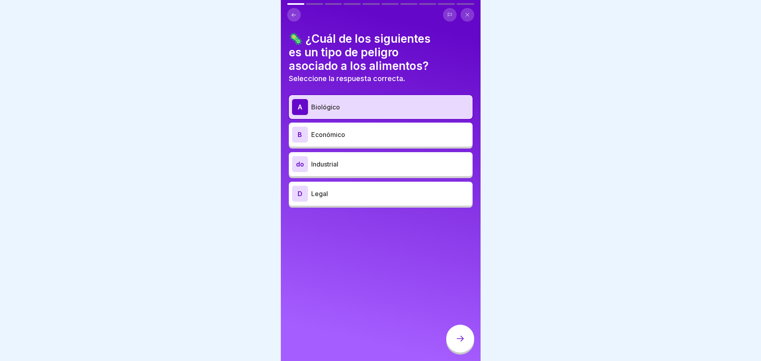
click at [464, 342] on icon at bounding box center [460, 339] width 10 height 10
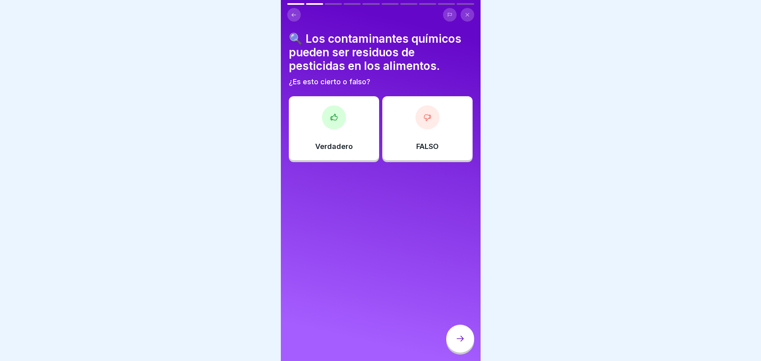
click at [330, 116] on icon at bounding box center [334, 117] width 8 height 8
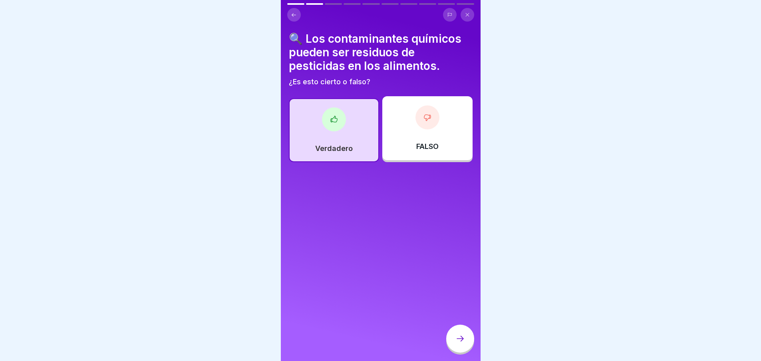
click at [457, 344] on icon at bounding box center [460, 339] width 10 height 10
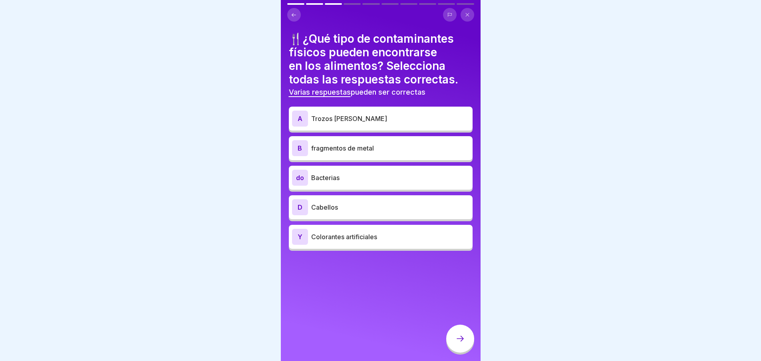
click at [348, 113] on div "A Trozos [PERSON_NAME]" at bounding box center [380, 119] width 177 height 16
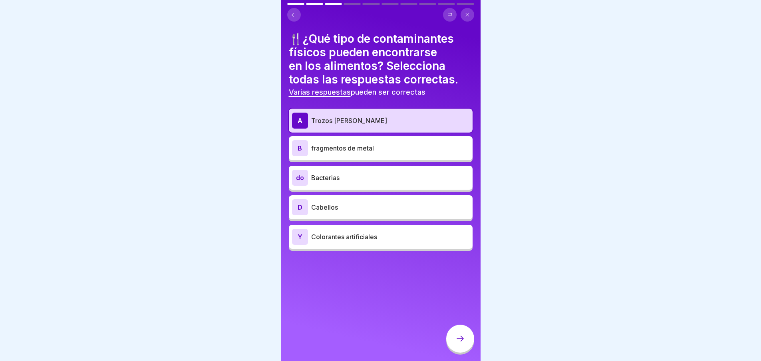
click at [343, 148] on font "fragmentos de metal" at bounding box center [342, 148] width 63 height 8
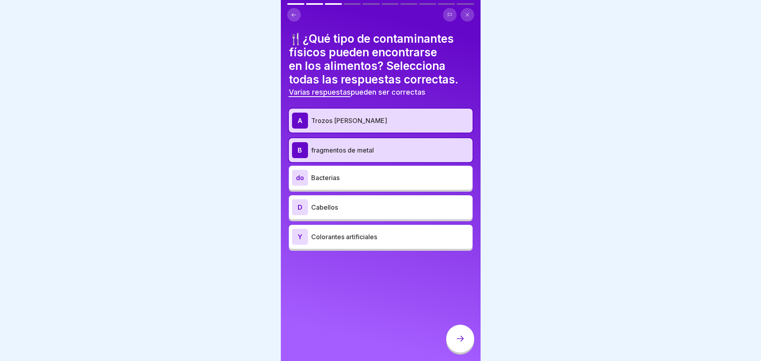
click at [338, 218] on div "D Cabellos" at bounding box center [381, 207] width 184 height 24
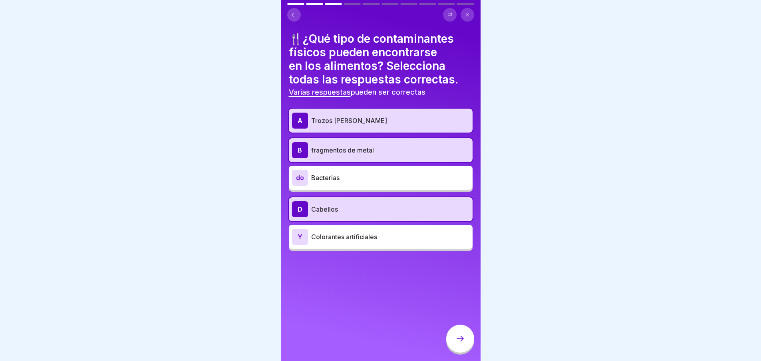
click at [463, 353] on div at bounding box center [460, 339] width 28 height 28
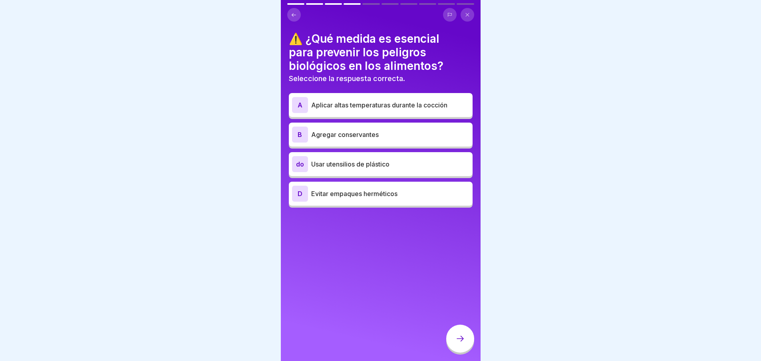
click at [391, 105] on font "Aplicar altas temperaturas durante la cocción" at bounding box center [379, 105] width 136 height 8
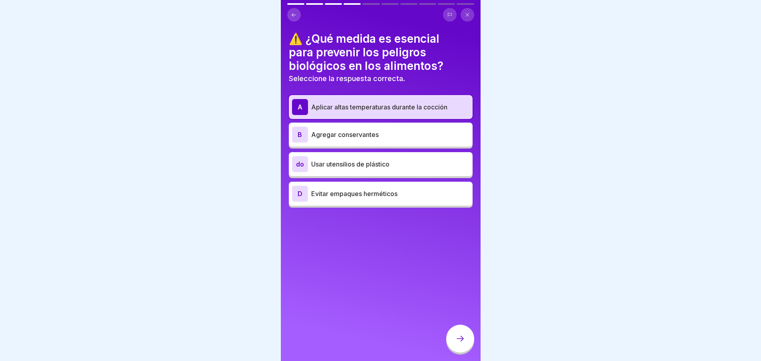
click at [462, 342] on icon at bounding box center [460, 339] width 7 height 6
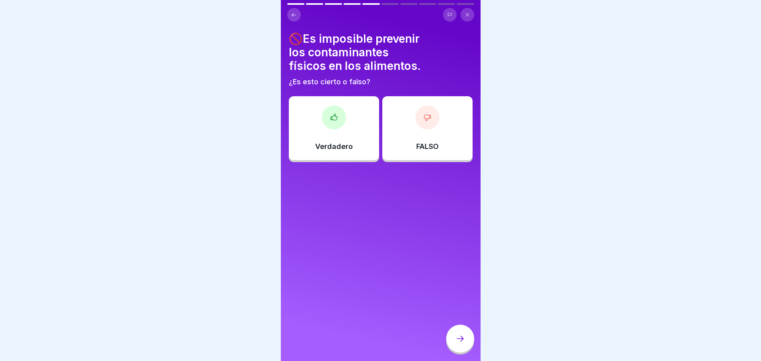
click at [416, 149] on font "FALSO" at bounding box center [427, 146] width 22 height 8
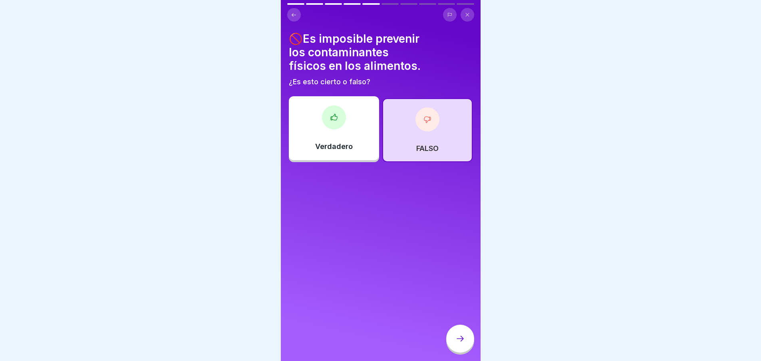
click at [457, 352] on div at bounding box center [460, 339] width 28 height 28
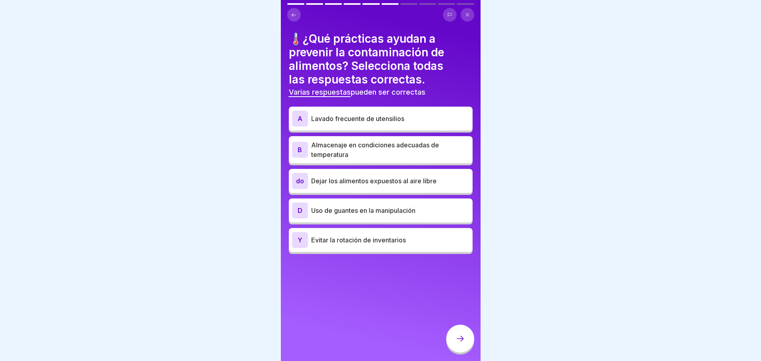
click at [371, 111] on div "A Lavado frecuente de utensilios" at bounding box center [380, 119] width 177 height 16
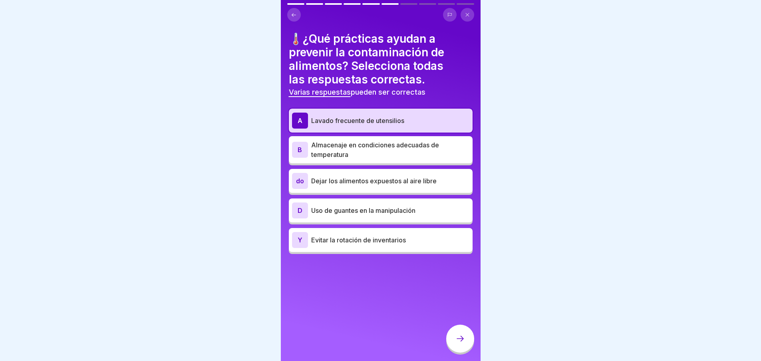
click at [371, 157] on p "Almacenaje en condiciones adecuadas de temperatura" at bounding box center [390, 149] width 158 height 19
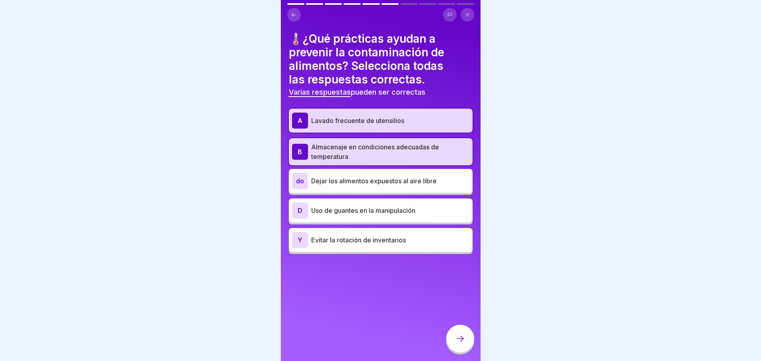
click at [353, 219] on div "D Uso de guantes en la manipulación" at bounding box center [381, 211] width 184 height 24
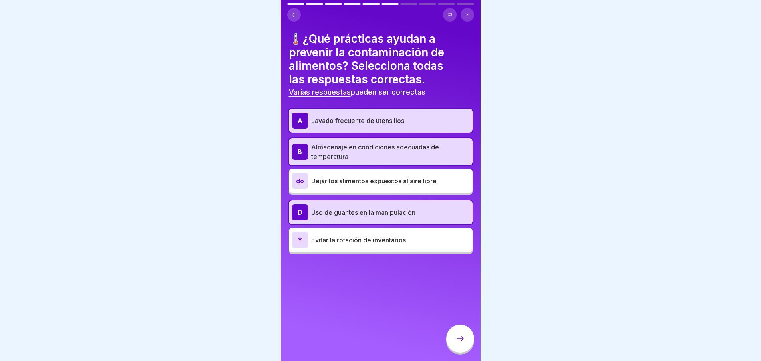
click at [458, 351] on div at bounding box center [460, 339] width 28 height 28
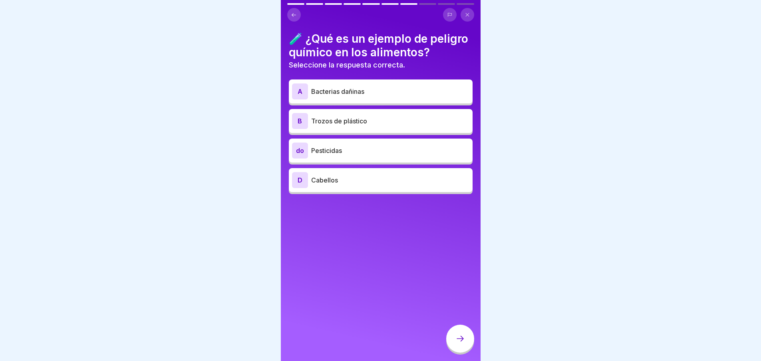
click at [333, 155] on font "Pesticidas" at bounding box center [326, 151] width 31 height 8
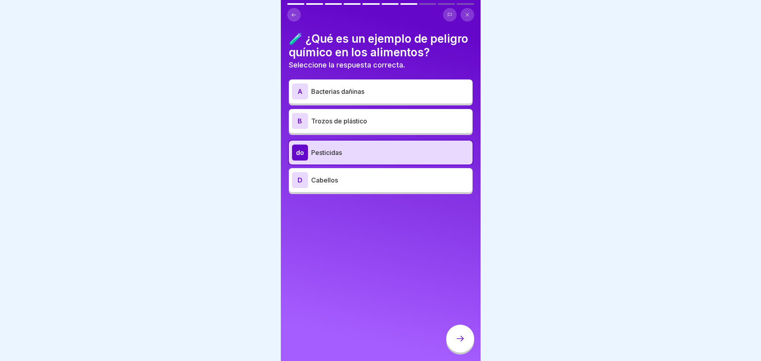
click at [462, 351] on div at bounding box center [460, 339] width 28 height 28
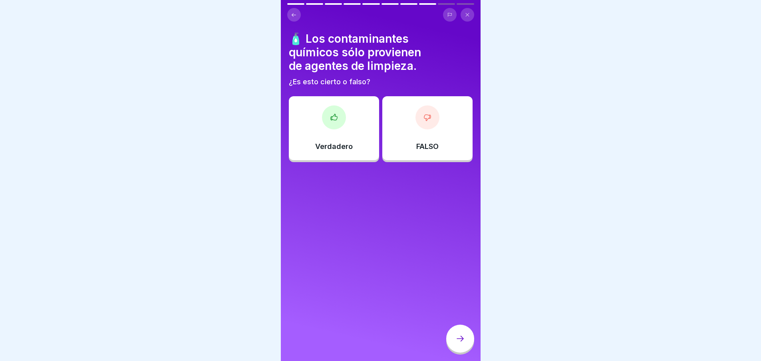
click at [400, 125] on div "FALSO" at bounding box center [427, 128] width 90 height 64
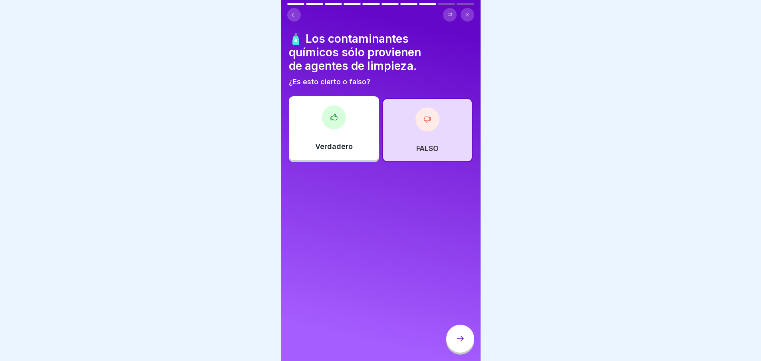
click at [462, 353] on div at bounding box center [460, 339] width 28 height 28
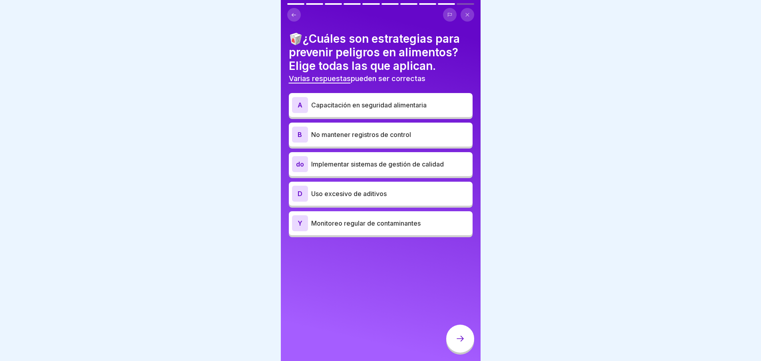
click at [385, 103] on font "Capacitación en seguridad alimentaria" at bounding box center [368, 105] width 115 height 8
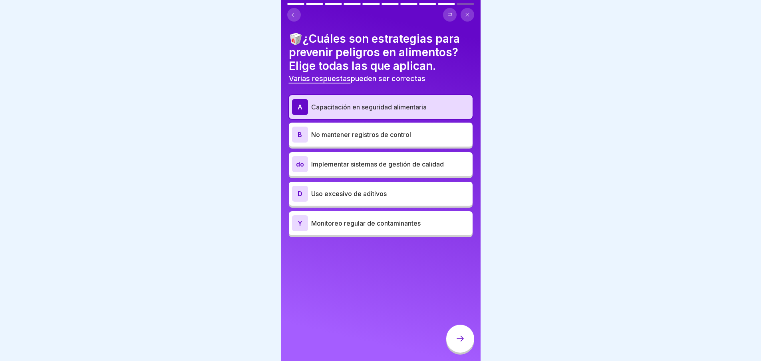
click at [353, 167] on font "Implementar sistemas de gestión de calidad" at bounding box center [377, 164] width 133 height 8
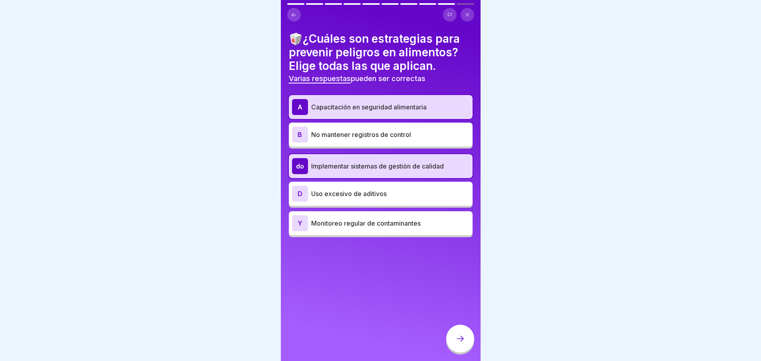
click at [361, 227] on font "Monitoreo regular de contaminantes" at bounding box center [365, 223] width 109 height 8
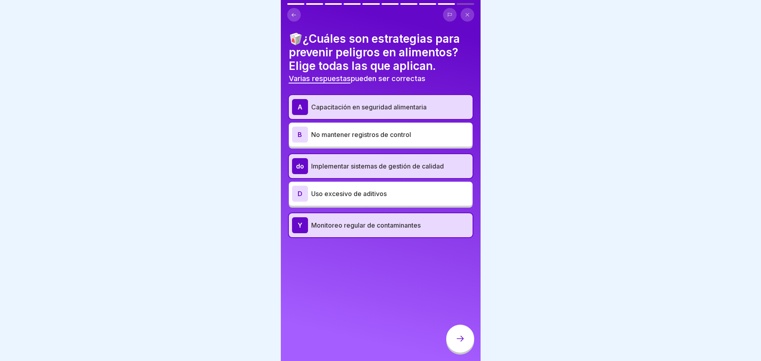
click at [461, 344] on icon at bounding box center [460, 339] width 10 height 10
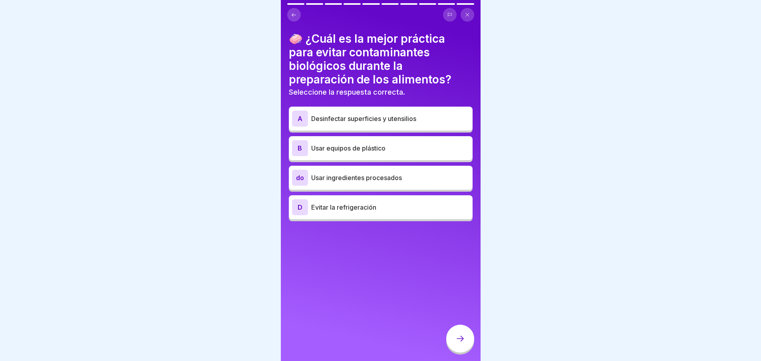
click at [379, 114] on p "Desinfectar superficies y utensilios" at bounding box center [390, 119] width 158 height 10
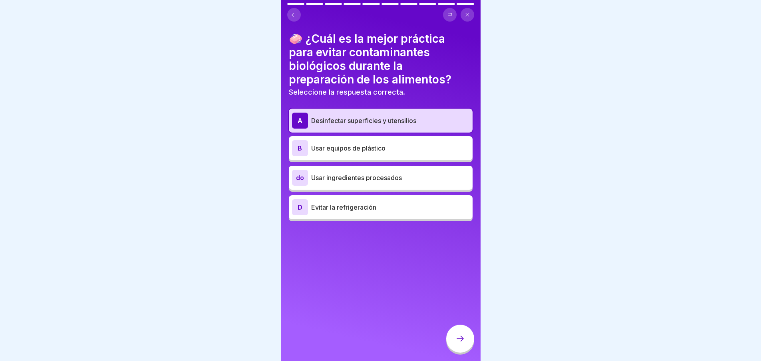
click at [464, 344] on icon at bounding box center [460, 339] width 10 height 10
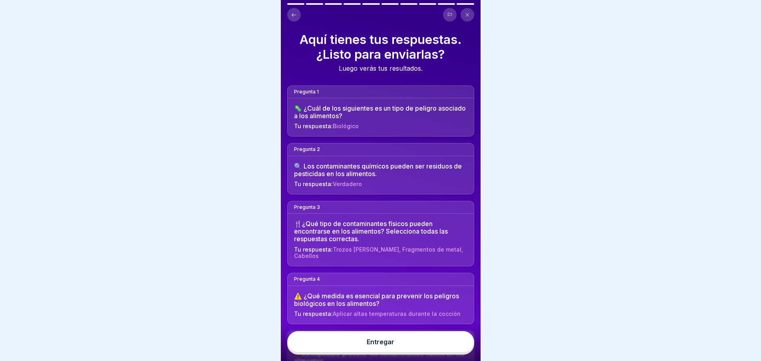
click at [386, 346] on font "Entregar" at bounding box center [381, 342] width 28 height 8
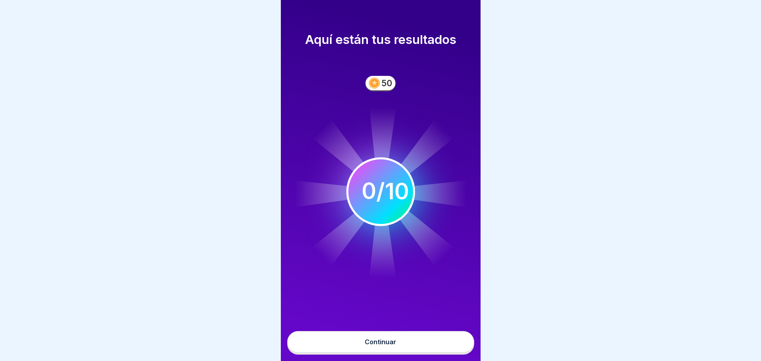
click at [384, 346] on font "Continuar" at bounding box center [381, 342] width 32 height 8
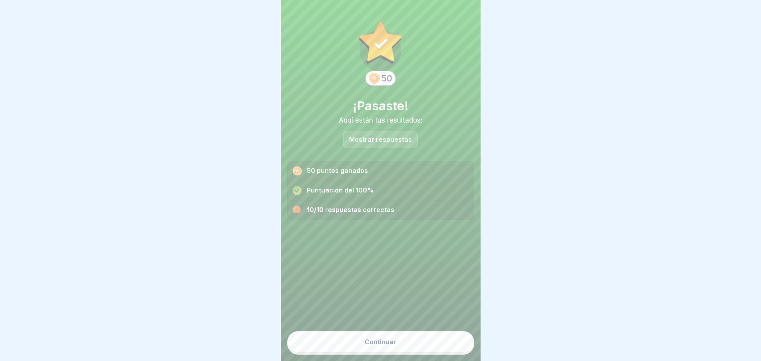
click at [378, 346] on font "Continuar" at bounding box center [381, 342] width 32 height 8
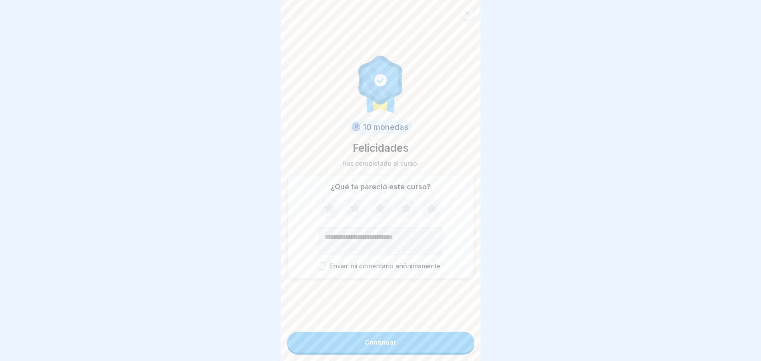
click at [378, 345] on button "Continuar" at bounding box center [380, 342] width 187 height 21
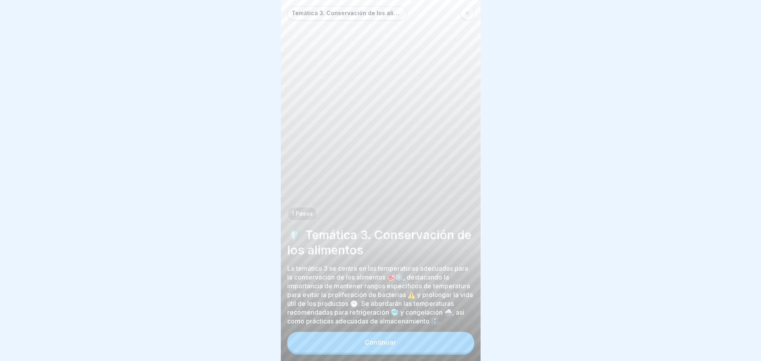
click at [393, 344] on button "Continuar" at bounding box center [380, 342] width 187 height 21
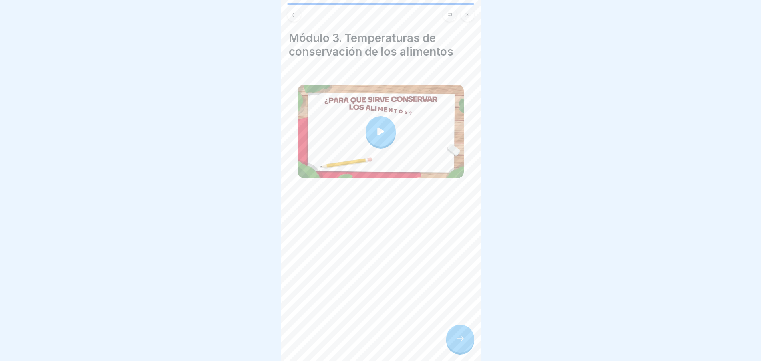
click at [376, 133] on icon at bounding box center [380, 131] width 11 height 11
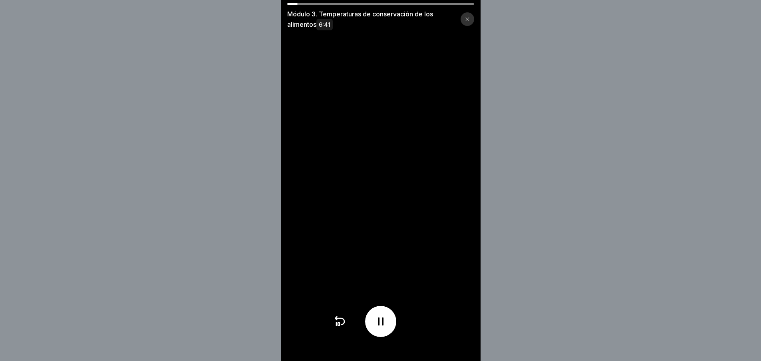
click at [383, 325] on icon at bounding box center [380, 321] width 13 height 13
click at [383, 325] on icon at bounding box center [381, 321] width 8 height 9
click at [388, 319] on div at bounding box center [380, 321] width 31 height 31
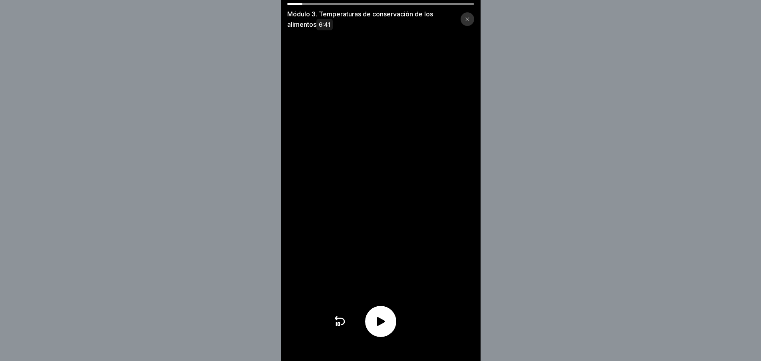
click at [388, 319] on div at bounding box center [380, 321] width 31 height 31
click at [386, 337] on div at bounding box center [380, 321] width 31 height 31
click at [386, 335] on div at bounding box center [380, 321] width 31 height 31
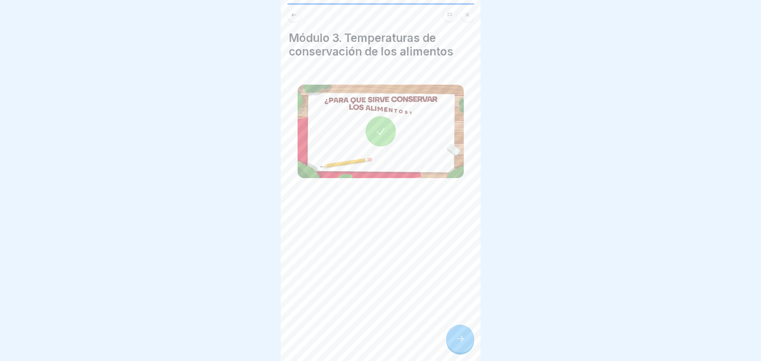
click at [456, 350] on div at bounding box center [460, 339] width 28 height 28
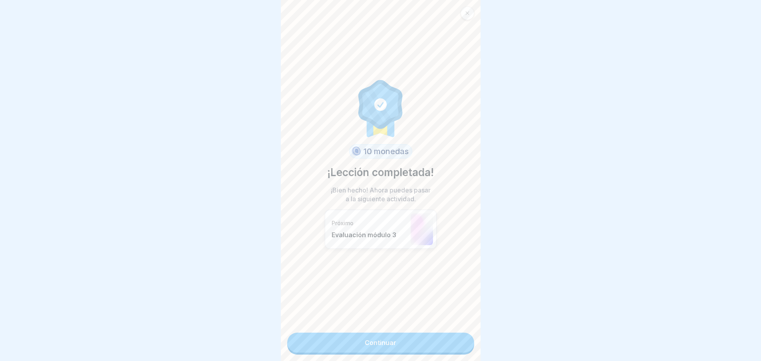
click at [375, 336] on link "Continuar" at bounding box center [380, 343] width 187 height 20
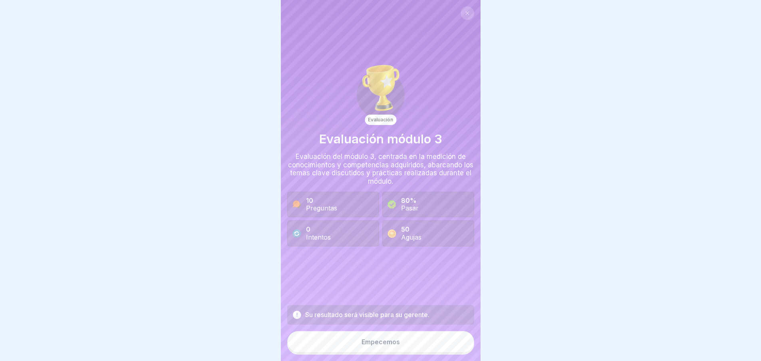
click at [372, 346] on font "Empecemos" at bounding box center [381, 342] width 38 height 8
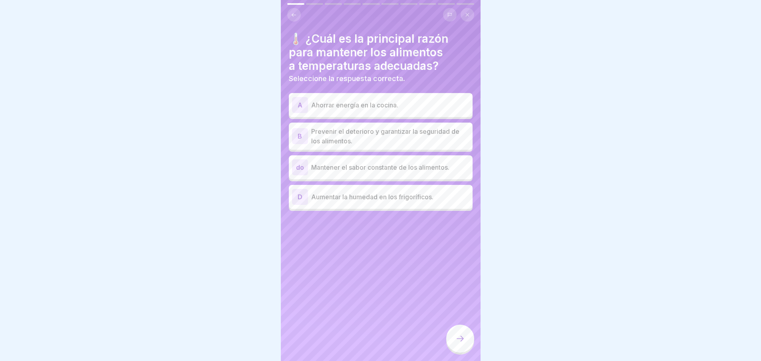
click at [338, 131] on p "Prevenir el deterioro y garantizar la seguridad de los alimentos." at bounding box center [390, 136] width 158 height 19
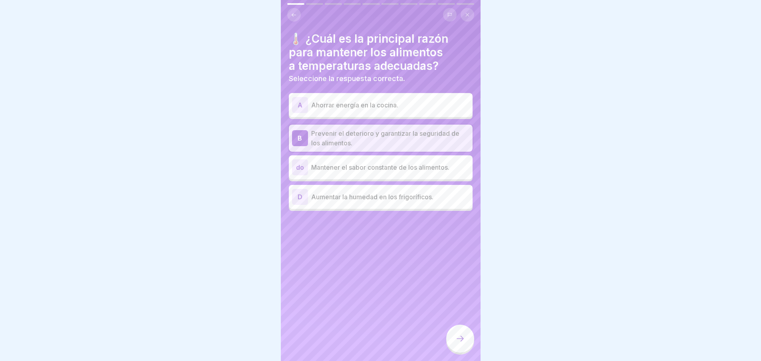
click at [473, 355] on div at bounding box center [460, 340] width 28 height 30
click at [462, 350] on div at bounding box center [460, 339] width 28 height 28
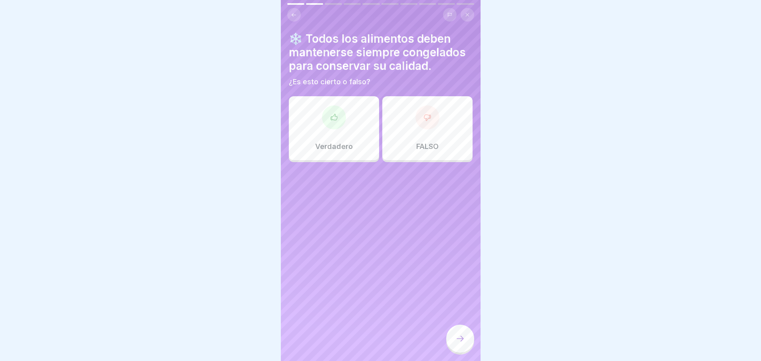
click at [412, 137] on div "FALSO" at bounding box center [427, 128] width 90 height 64
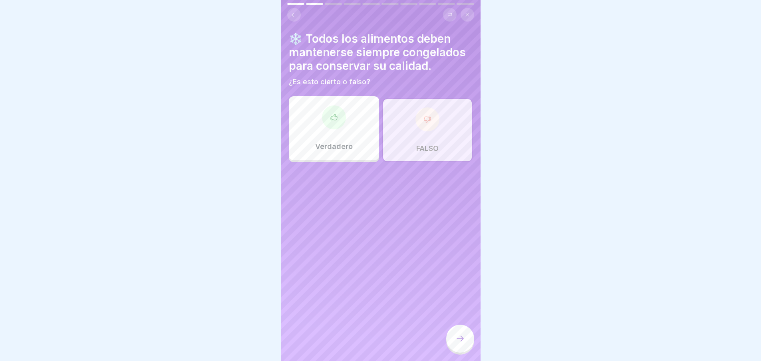
click at [461, 344] on icon at bounding box center [460, 339] width 10 height 10
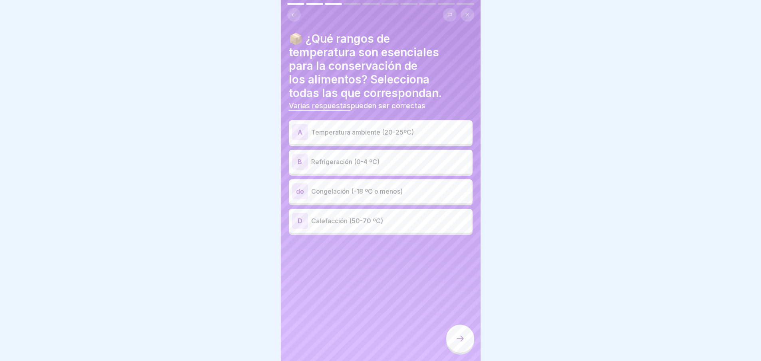
click at [338, 156] on div "B Refrigeración (0-4 ºC)" at bounding box center [380, 162] width 177 height 16
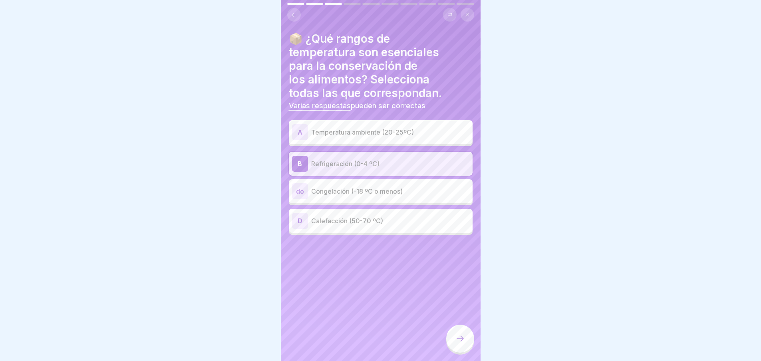
click at [328, 194] on p "Congelación (-18 ºC o menos)" at bounding box center [390, 192] width 158 height 10
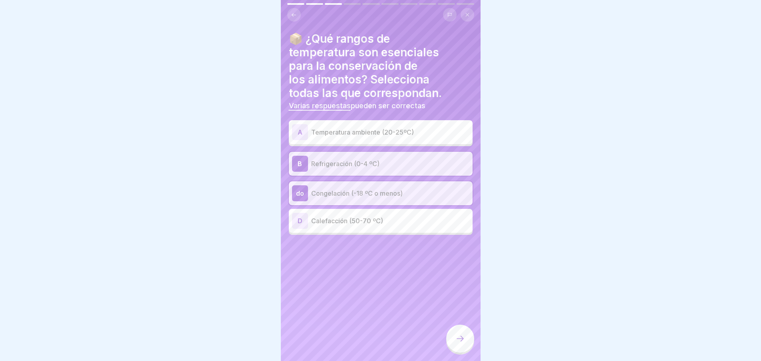
click at [332, 222] on p "Calefacción (50-70 ºC)" at bounding box center [390, 221] width 158 height 10
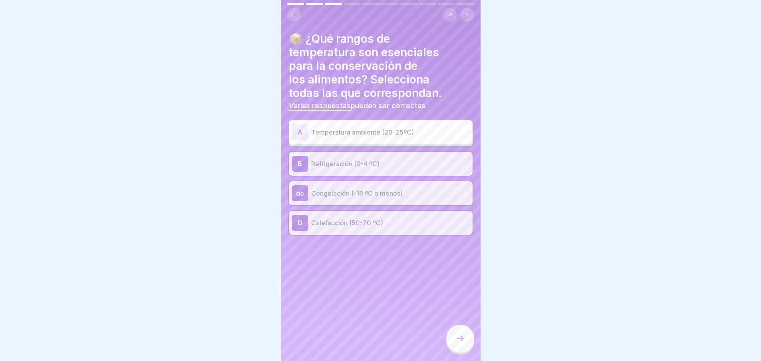
click at [462, 352] on div at bounding box center [460, 339] width 28 height 28
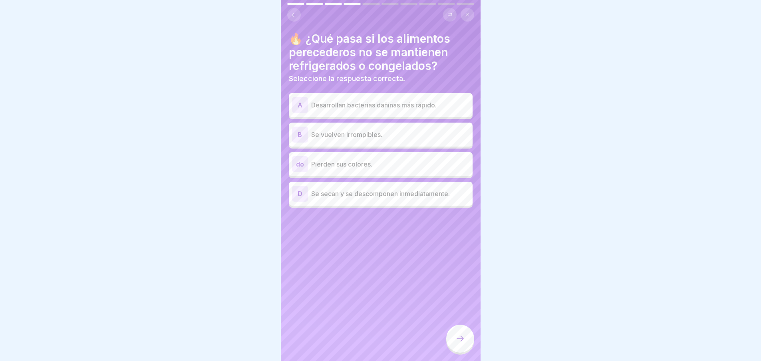
click at [388, 96] on div "A Desarrollan bacterias dañinas más rápido." at bounding box center [381, 105] width 184 height 24
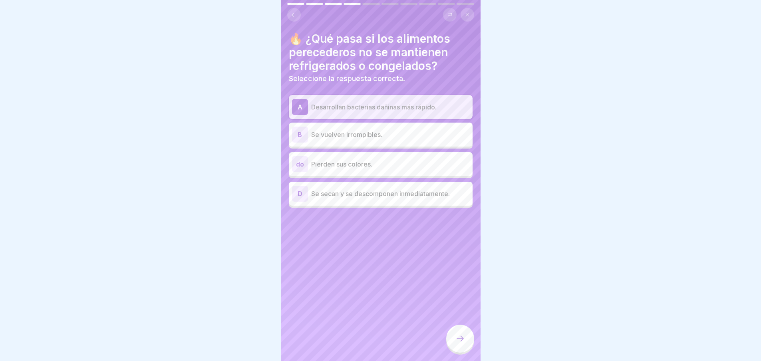
click at [459, 344] on icon at bounding box center [460, 339] width 10 height 10
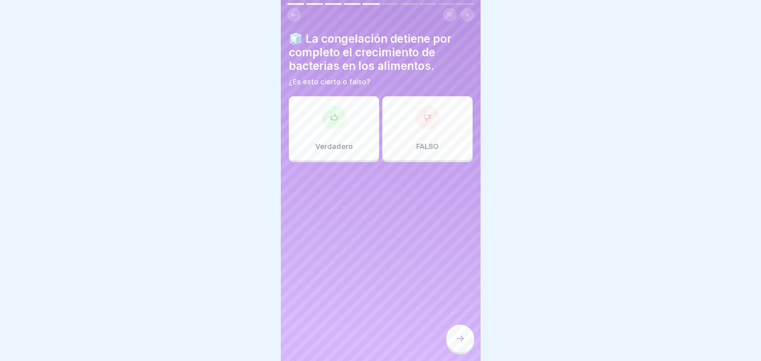
click at [402, 126] on div "FALSO" at bounding box center [427, 128] width 90 height 64
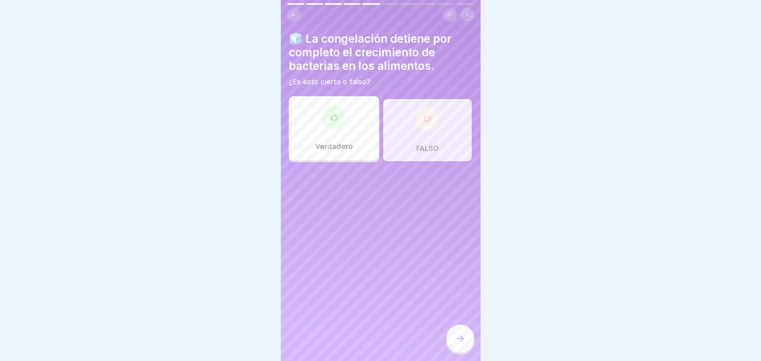
click at [465, 352] on div at bounding box center [460, 339] width 28 height 28
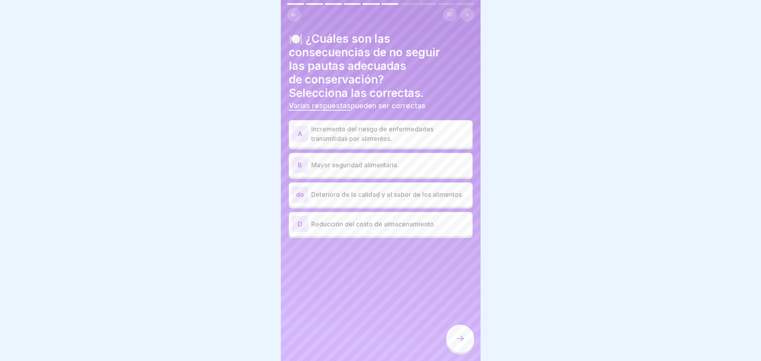
click at [362, 137] on p "Incremento del riesgo de enfermedades transmitidas por alimentos." at bounding box center [390, 133] width 158 height 19
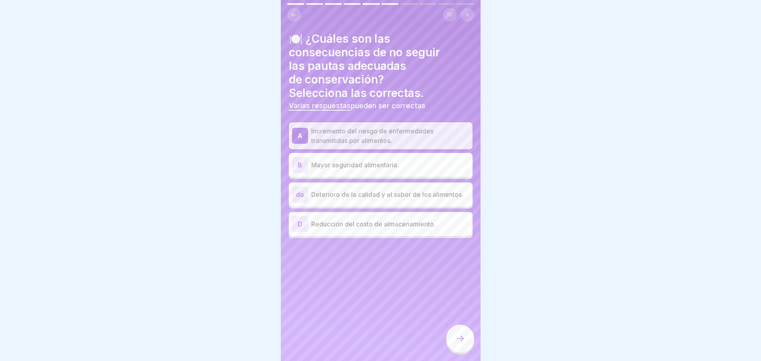
click at [346, 199] on p "Deterioro de la calidad y el sabor de los alimentos." at bounding box center [390, 195] width 158 height 10
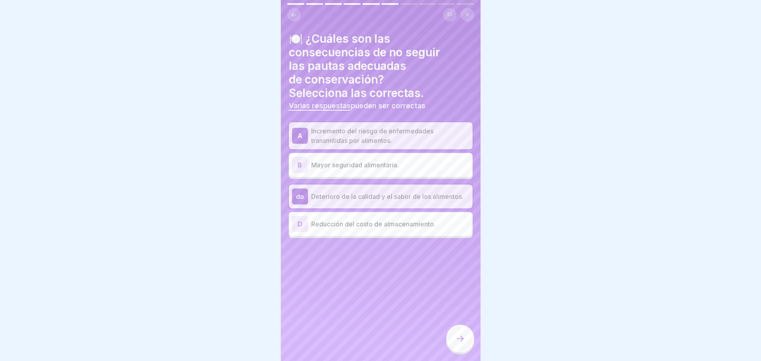
click at [457, 344] on icon at bounding box center [460, 339] width 10 height 10
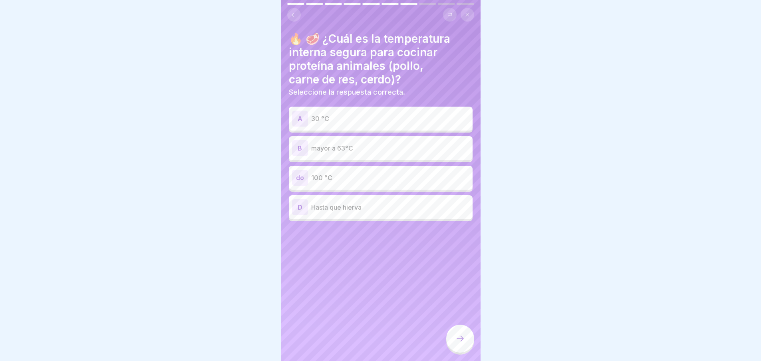
click at [348, 141] on div "B mayor a 63°C" at bounding box center [380, 148] width 177 height 16
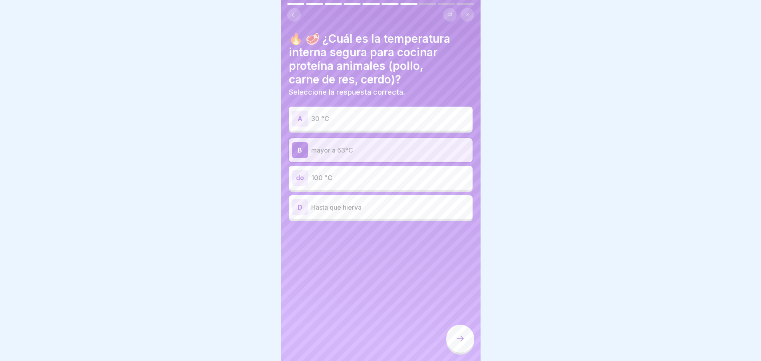
click at [357, 178] on p "100 °C" at bounding box center [390, 178] width 158 height 10
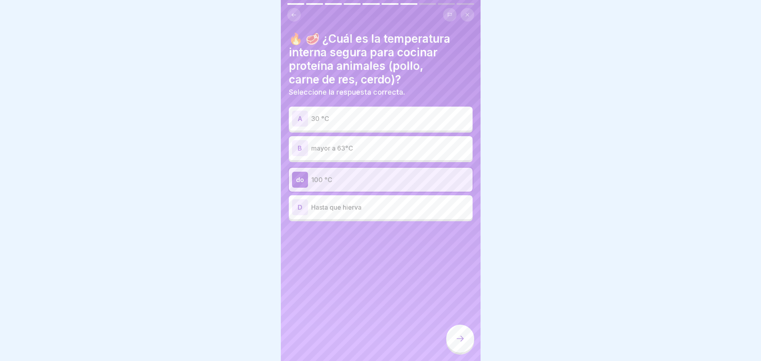
click at [354, 155] on div "B mayor a 63°C" at bounding box center [380, 148] width 177 height 16
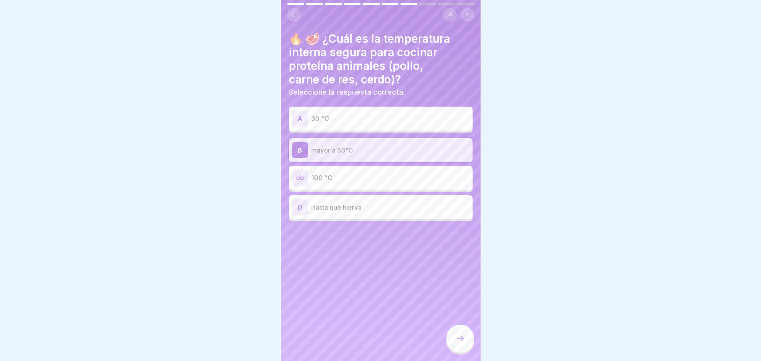
click at [453, 352] on div at bounding box center [460, 339] width 28 height 28
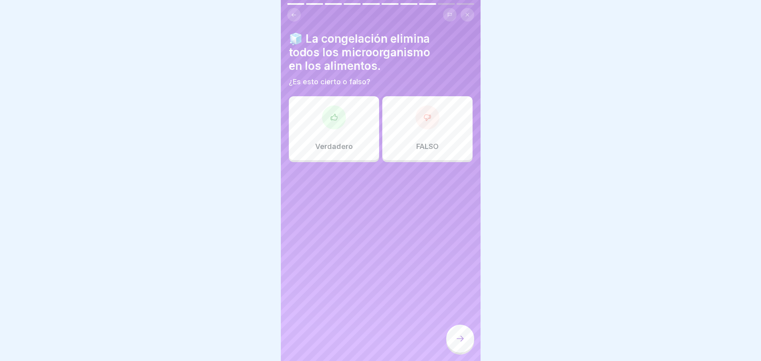
click at [412, 130] on div "FALSO" at bounding box center [427, 128] width 90 height 64
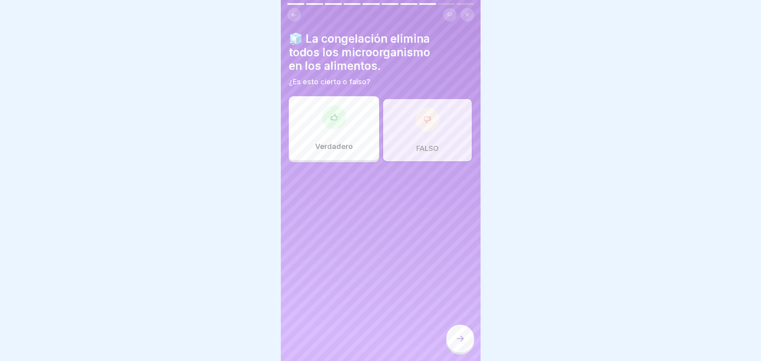
click at [459, 344] on icon at bounding box center [460, 339] width 10 height 10
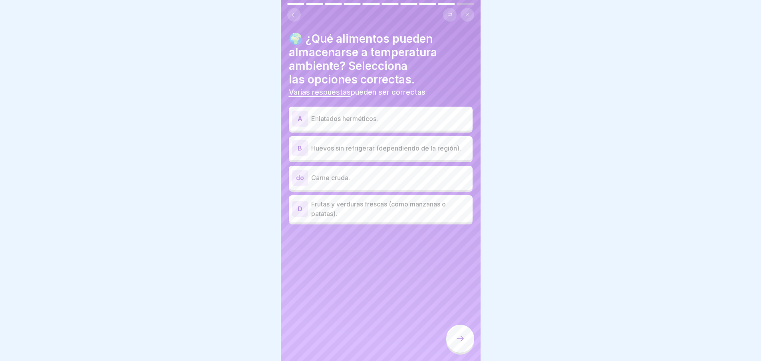
click at [342, 112] on div "A Enlatados herméticos." at bounding box center [380, 119] width 177 height 16
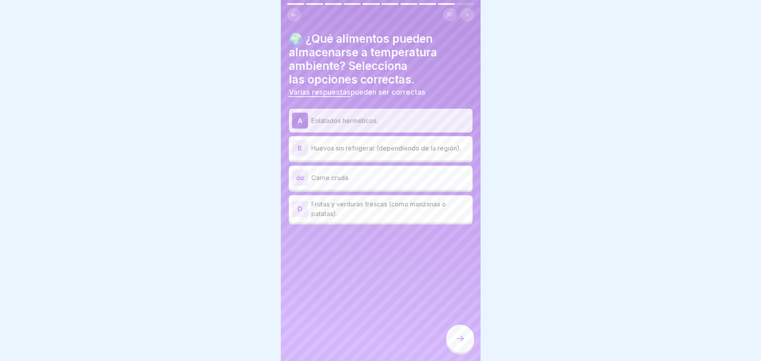
click at [342, 149] on p "Huevos sin refrigerar (dependiendo de la región)." at bounding box center [390, 148] width 158 height 10
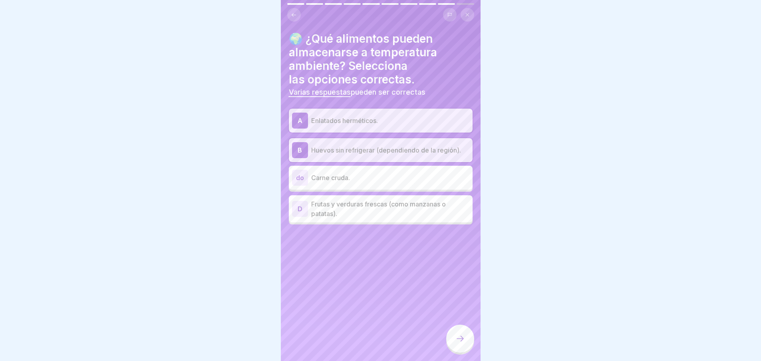
click at [348, 153] on p "Huevos sin refrigerar (dependiendo de la región)." at bounding box center [390, 150] width 158 height 10
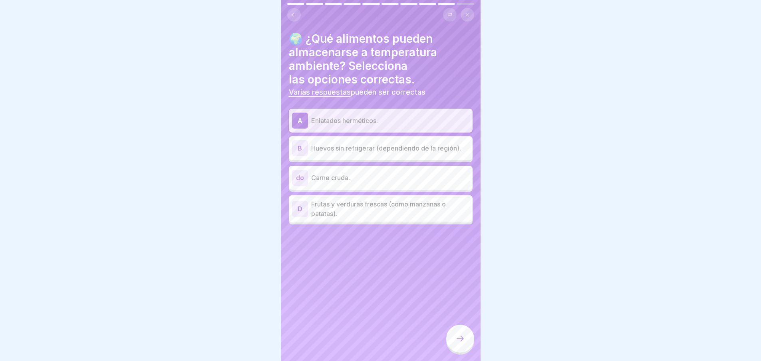
click at [357, 123] on p "Enlatados herméticos." at bounding box center [390, 121] width 158 height 10
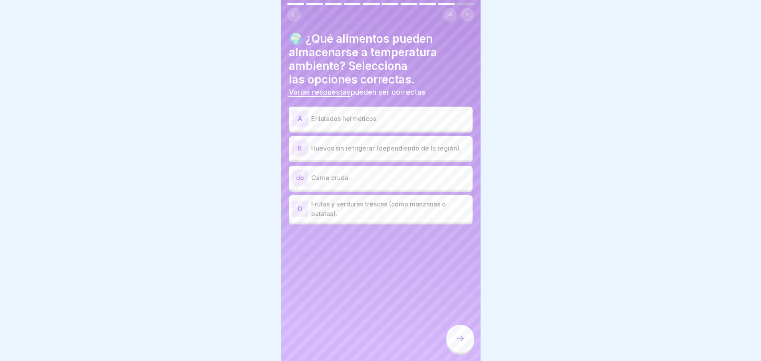
click at [357, 123] on p "Enlatados herméticos." at bounding box center [390, 119] width 158 height 10
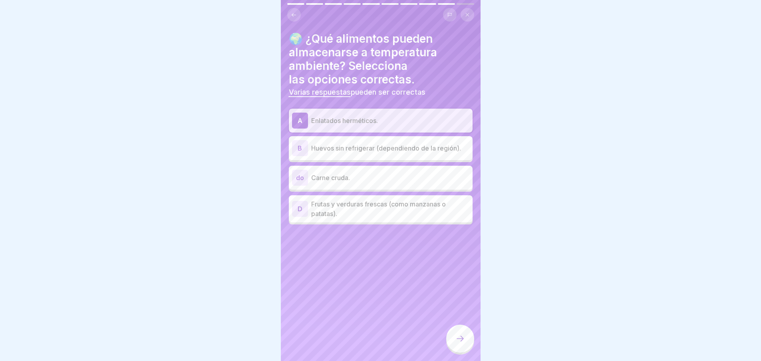
click at [364, 216] on p "Frutas y verduras frescas (como manzanas o patatas)." at bounding box center [390, 208] width 158 height 19
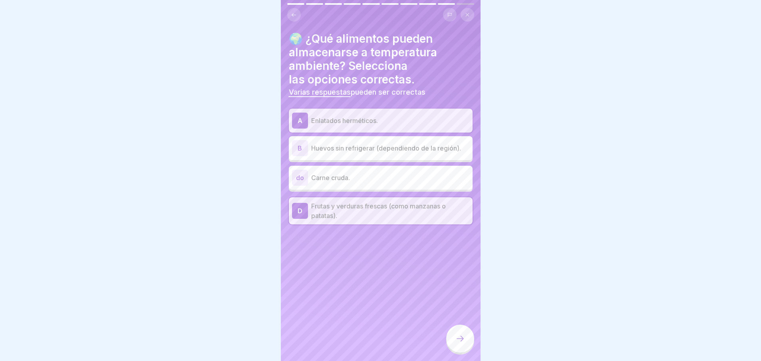
click at [459, 340] on div at bounding box center [460, 339] width 28 height 28
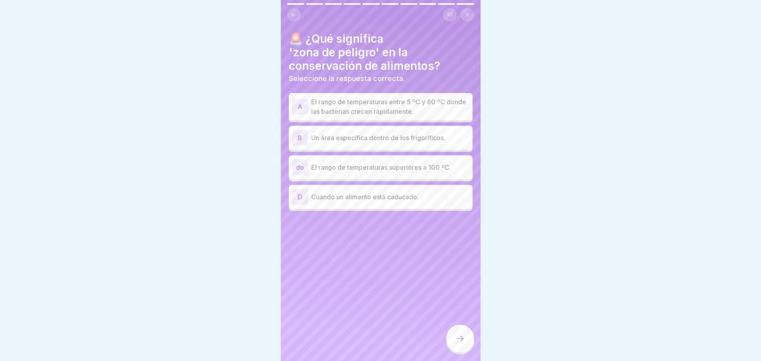
click at [395, 106] on p "El rango de temperaturas entre 5 ºC y 60 ºC donde las bacterias crecen rápidame…" at bounding box center [390, 106] width 158 height 19
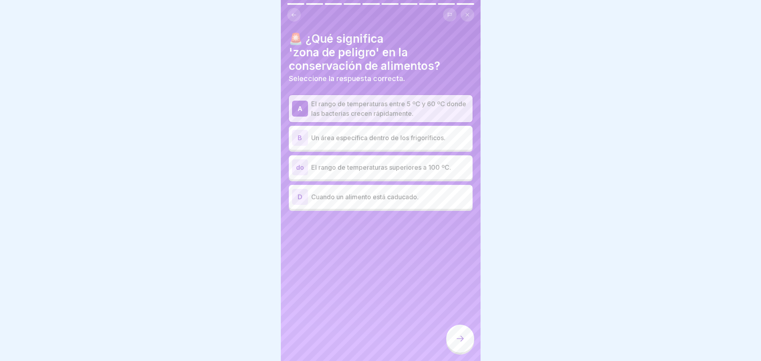
click at [455, 343] on div at bounding box center [460, 339] width 28 height 28
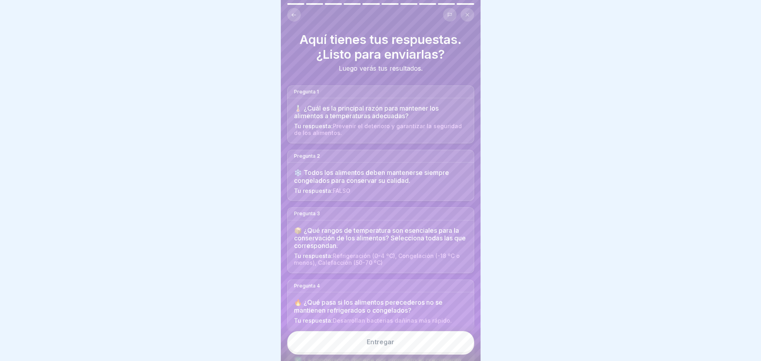
click at [372, 346] on font "Entregar" at bounding box center [381, 342] width 28 height 8
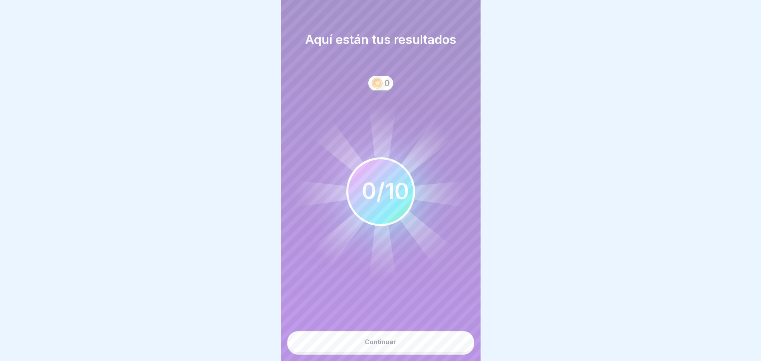
click at [386, 346] on font "Continuar" at bounding box center [381, 342] width 32 height 8
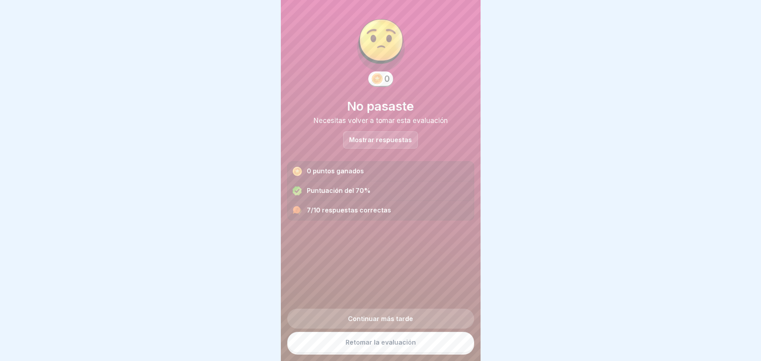
click at [374, 353] on link "Retomar la evaluación" at bounding box center [380, 342] width 187 height 21
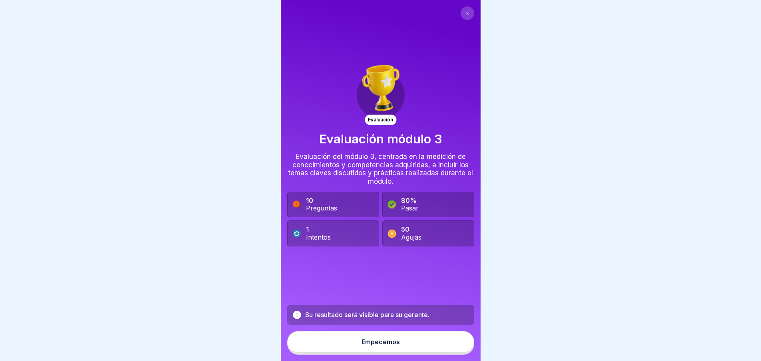
click at [391, 346] on font "Empecemos" at bounding box center [381, 342] width 38 height 8
